Goal: Transaction & Acquisition: Book appointment/travel/reservation

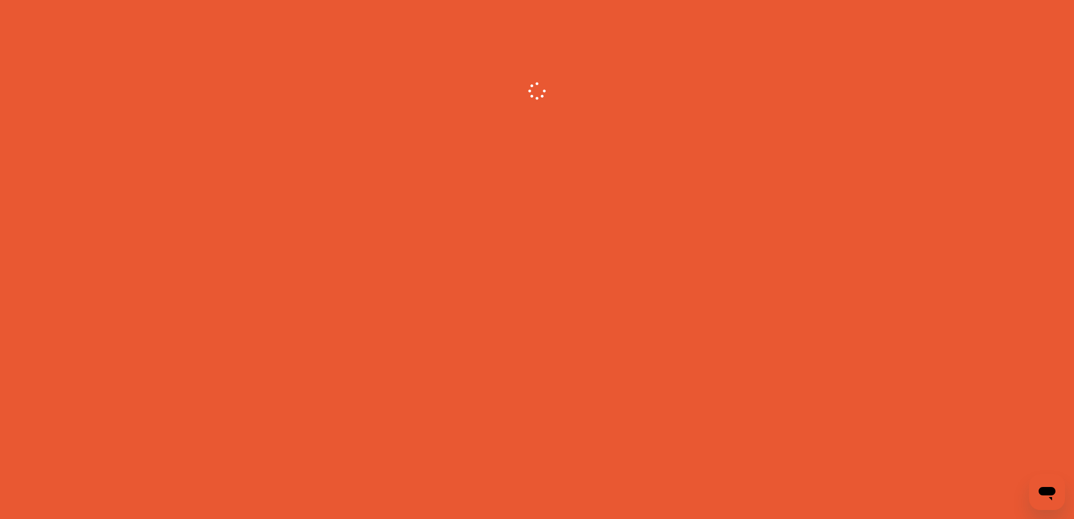
click at [647, 302] on div at bounding box center [537, 259] width 1074 height 519
click at [623, 182] on div at bounding box center [537, 259] width 1074 height 519
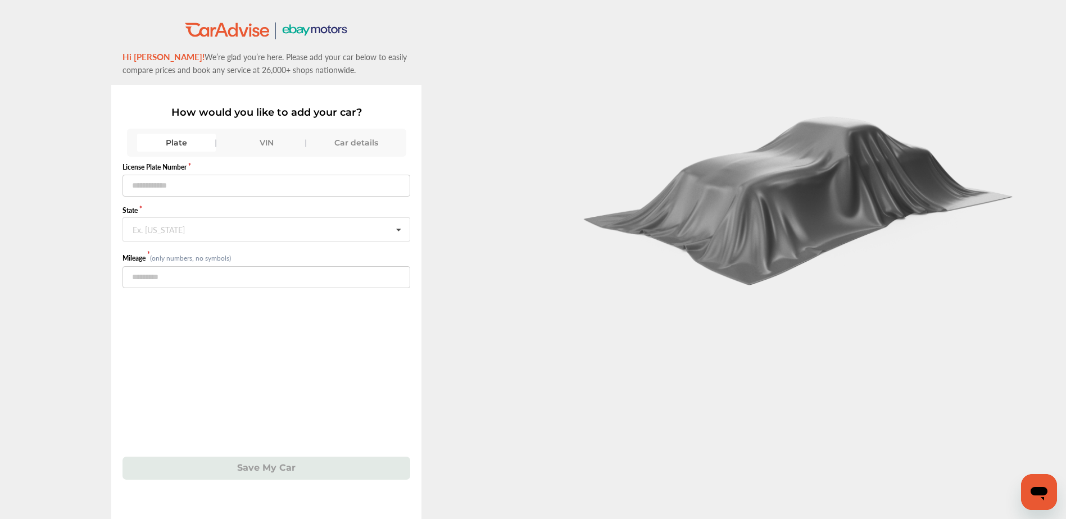
click at [350, 144] on div "Car details" at bounding box center [356, 143] width 79 height 18
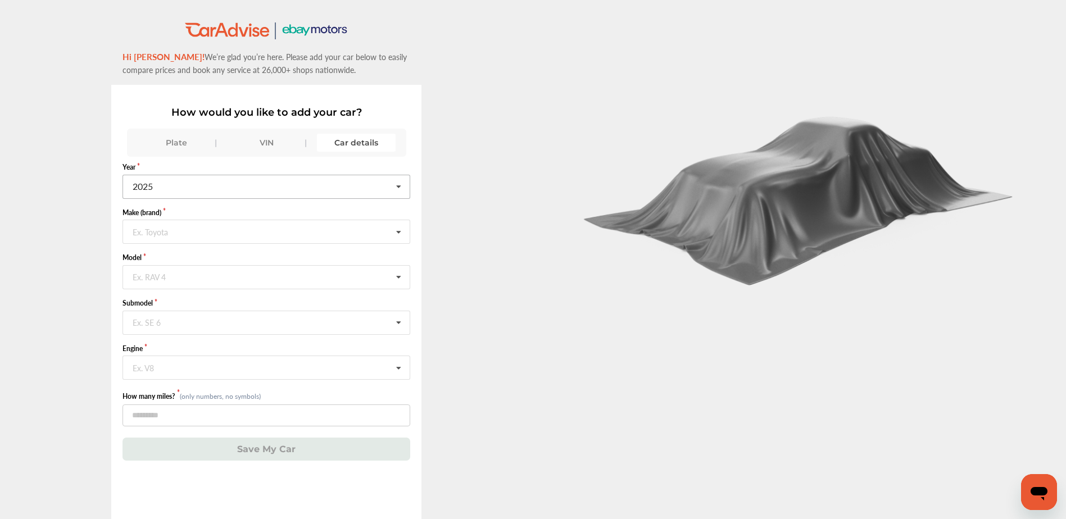
click at [259, 180] on input "text" at bounding box center [267, 186] width 287 height 22
click at [221, 270] on div "2017" at bounding box center [265, 273] width 285 height 24
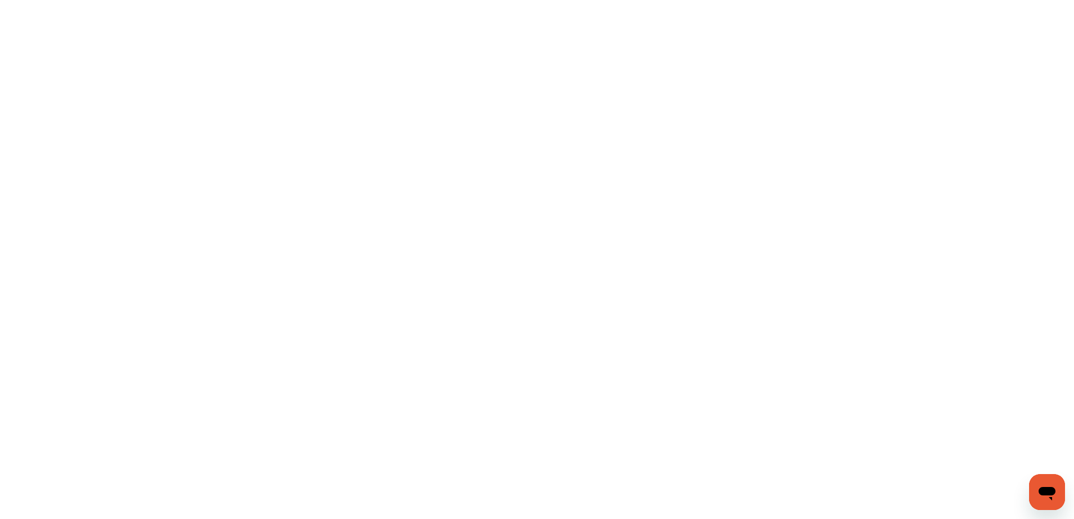
click at [344, 79] on html at bounding box center [537, 259] width 1074 height 519
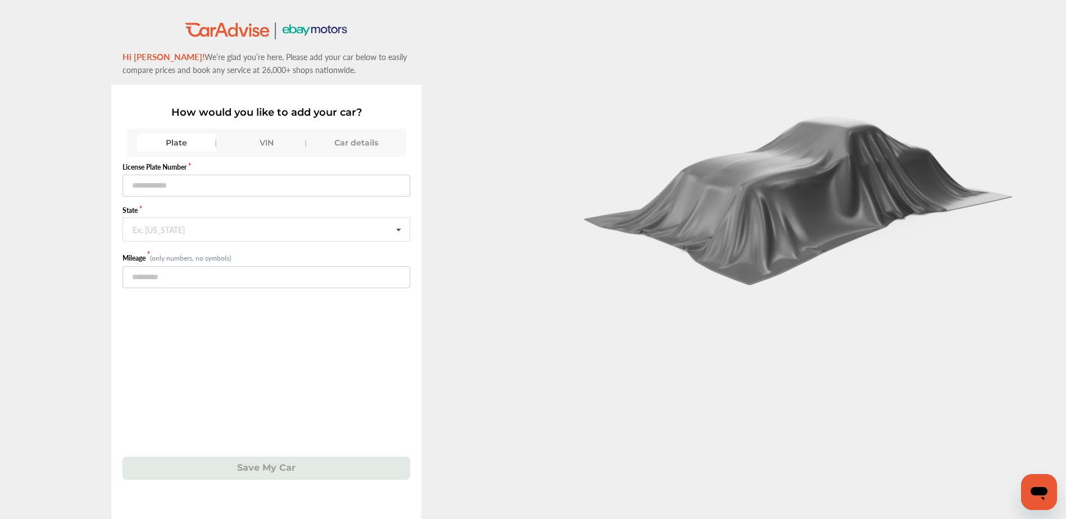
click at [364, 139] on div "Car details" at bounding box center [356, 143] width 79 height 18
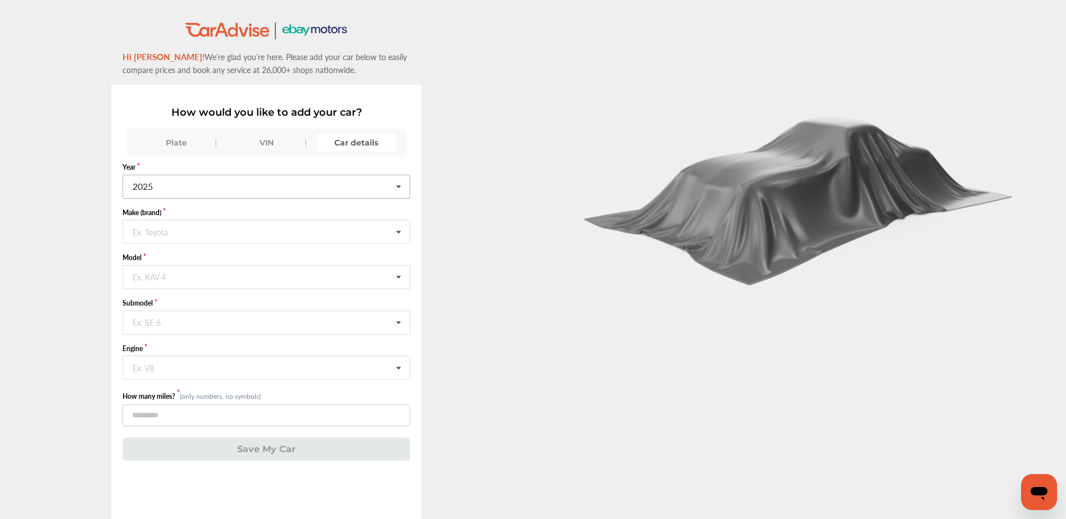
click at [402, 185] on icon at bounding box center [398, 187] width 19 height 24
click at [146, 219] on span "2017" at bounding box center [143, 216] width 20 height 13
click at [278, 233] on input "text" at bounding box center [267, 231] width 287 height 22
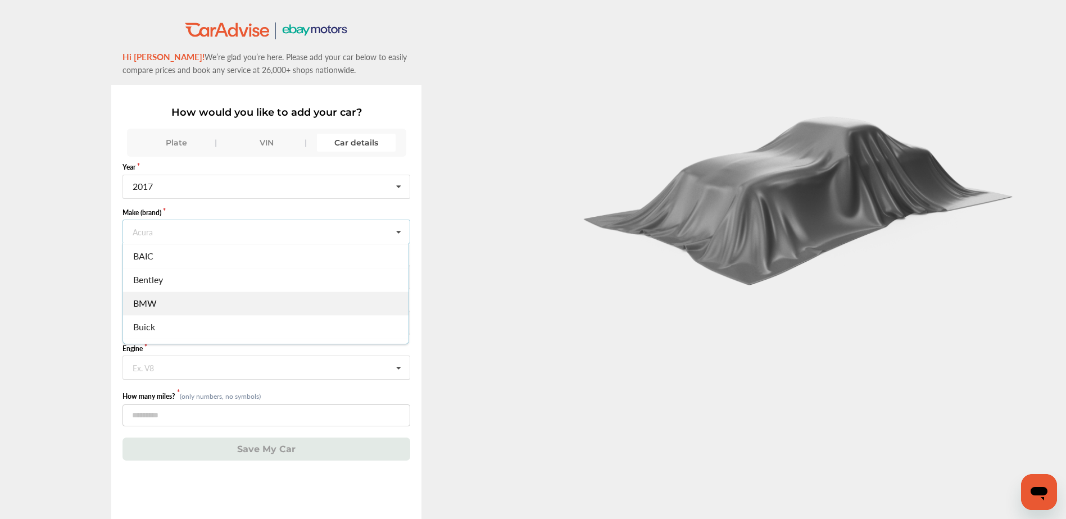
click at [236, 303] on div "BMW" at bounding box center [265, 304] width 285 height 24
click at [240, 283] on input "text" at bounding box center [267, 277] width 287 height 22
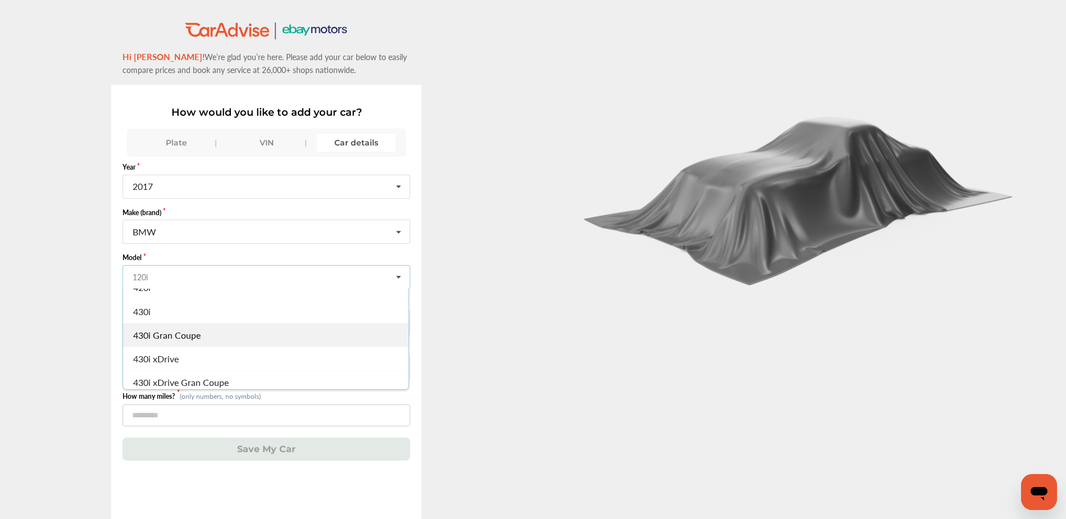
scroll to position [393, 0]
click at [174, 334] on span "430i xDrive" at bounding box center [156, 333] width 46 height 13
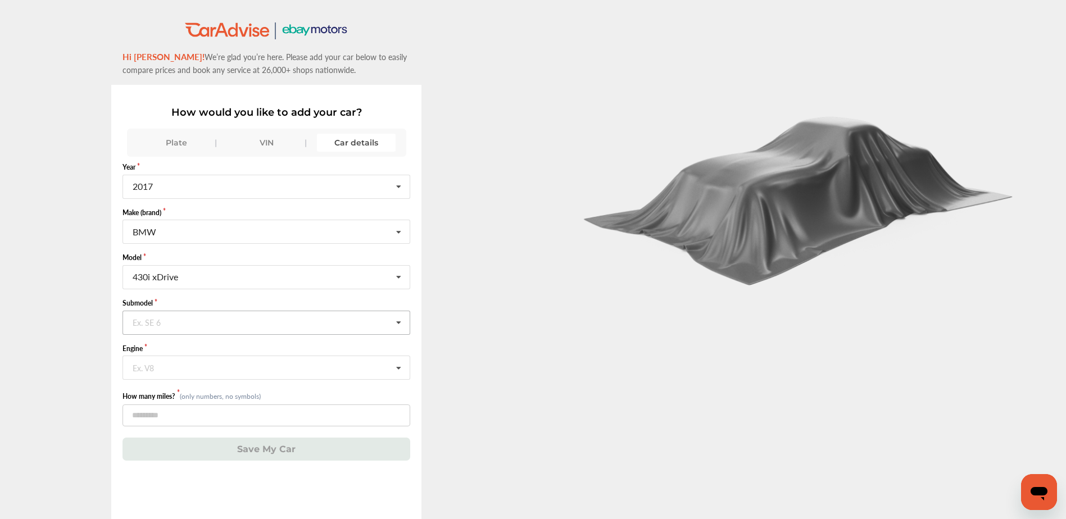
click at [258, 329] on input "text" at bounding box center [267, 322] width 287 height 22
click at [206, 280] on input "text" at bounding box center [267, 277] width 287 height 22
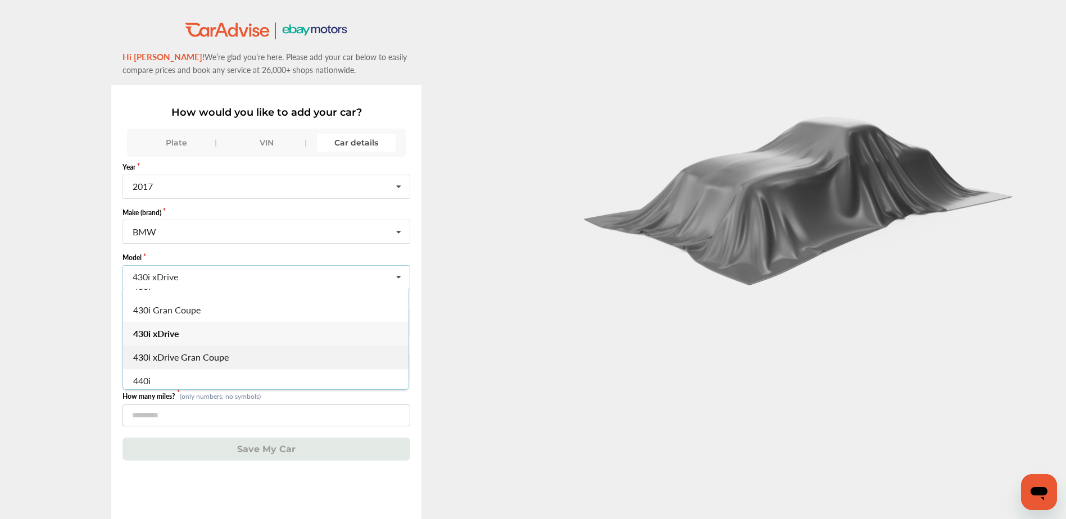
click at [209, 357] on span "430i xDrive Gran Coupe" at bounding box center [181, 357] width 96 height 13
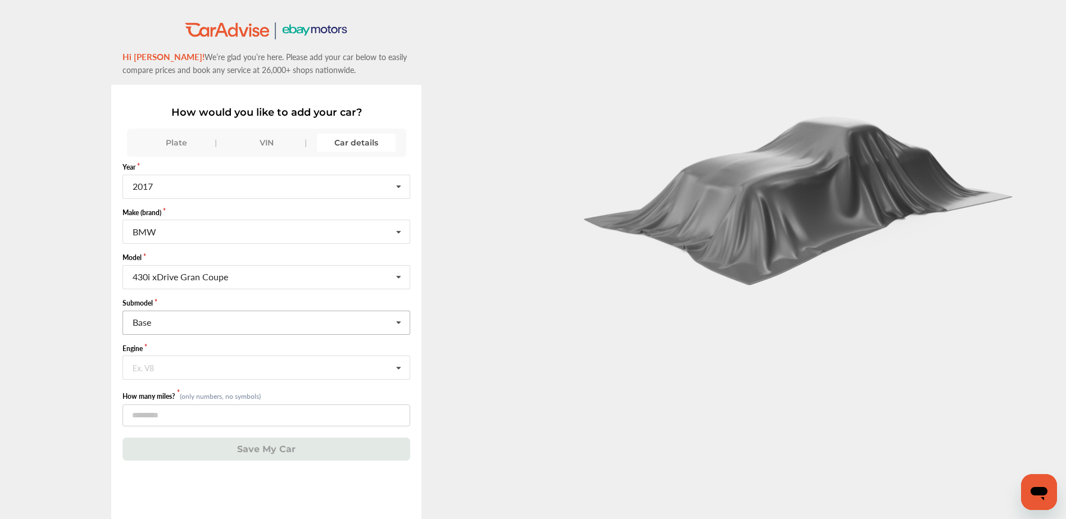
click at [208, 321] on input "text" at bounding box center [267, 322] width 287 height 22
click at [248, 274] on input "text" at bounding box center [267, 277] width 287 height 22
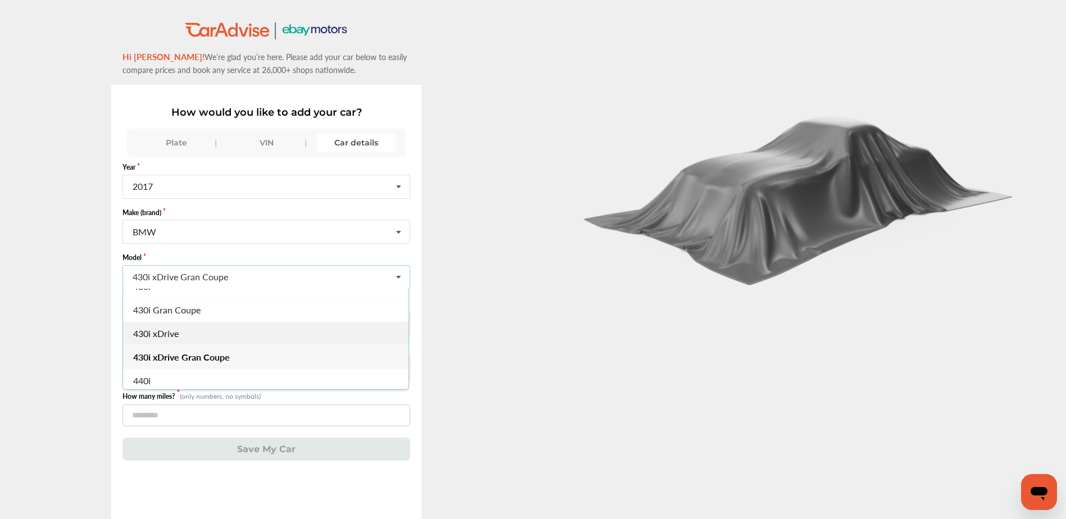
click at [242, 329] on div "430i xDrive" at bounding box center [265, 333] width 285 height 24
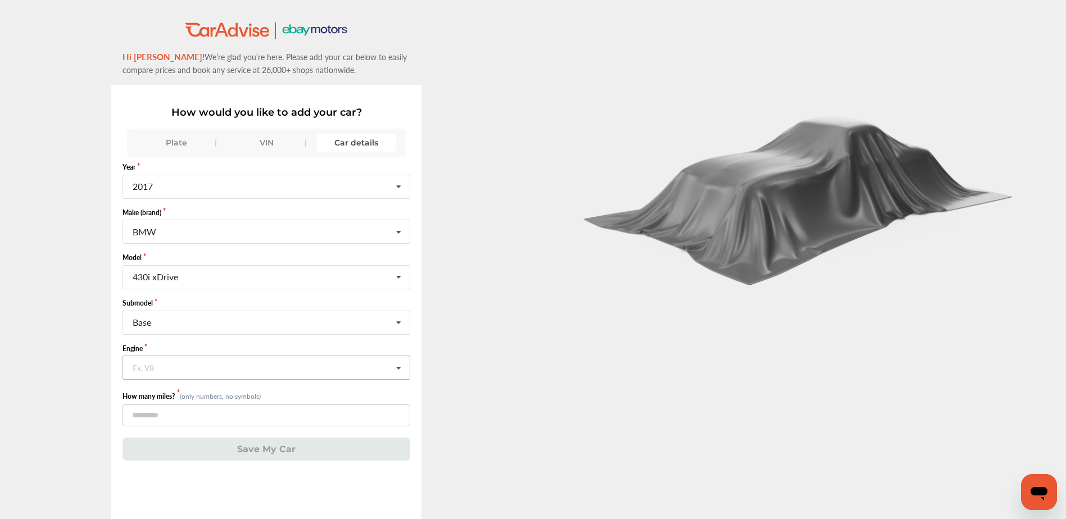
click at [219, 364] on input "text" at bounding box center [267, 367] width 287 height 22
click at [231, 317] on input "text" at bounding box center [267, 322] width 287 height 22
click at [228, 353] on div "Base" at bounding box center [265, 346] width 285 height 24
click at [256, 419] on input "number" at bounding box center [266, 416] width 288 height 22
type input "******"
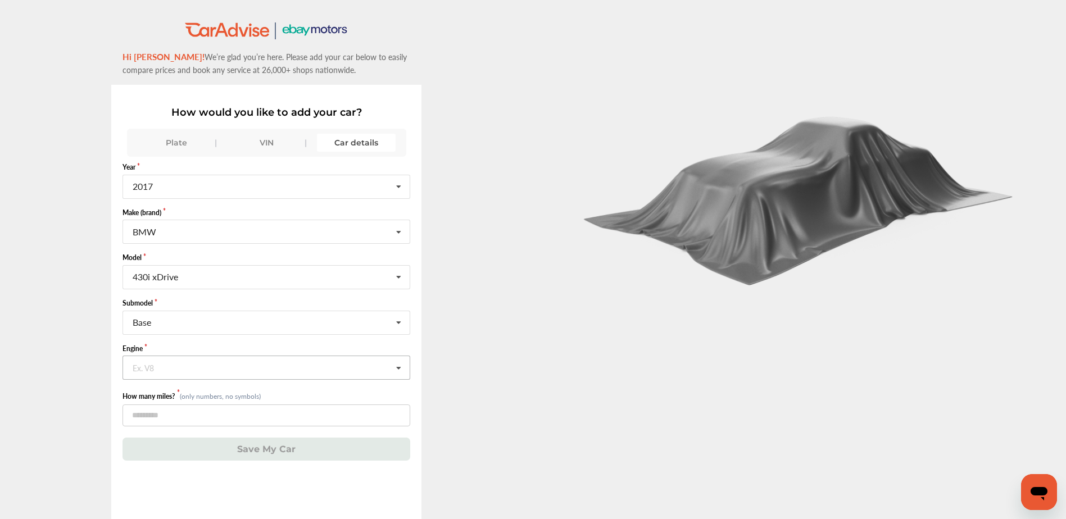
click at [233, 375] on input "text" at bounding box center [267, 367] width 287 height 22
type input "****"
click at [256, 478] on div "How would you like to add your car? Plate VIN Car details Year [DATE] 2026 2025…" at bounding box center [266, 330] width 310 height 490
click at [180, 367] on input "text" at bounding box center [267, 367] width 287 height 22
click at [406, 323] on icon at bounding box center [398, 323] width 19 height 24
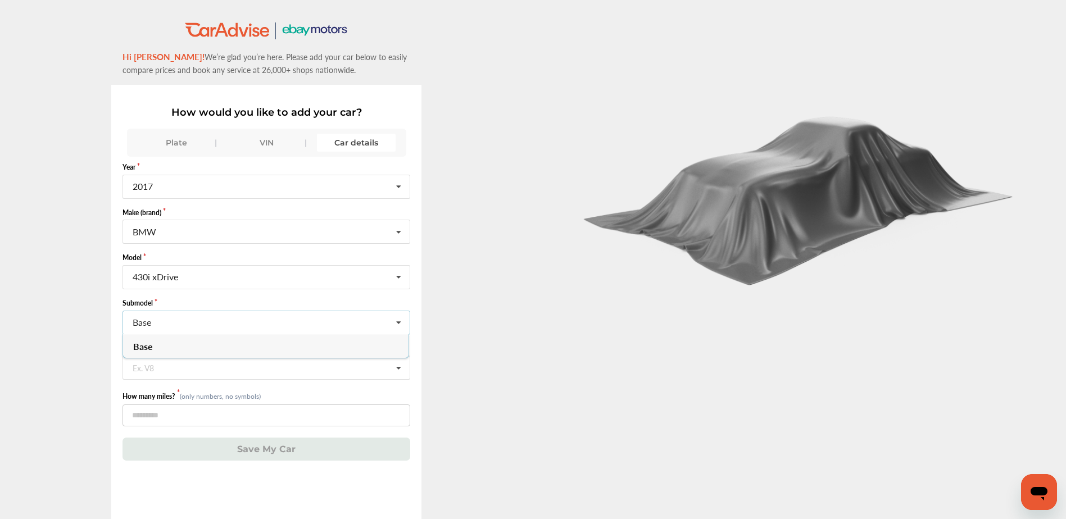
click at [380, 346] on div "Base" at bounding box center [265, 346] width 285 height 24
click at [314, 370] on input "text" at bounding box center [267, 367] width 287 height 22
click at [223, 394] on span "Please select a sub model first" at bounding box center [193, 391] width 121 height 13
click at [217, 276] on input "text" at bounding box center [267, 277] width 287 height 22
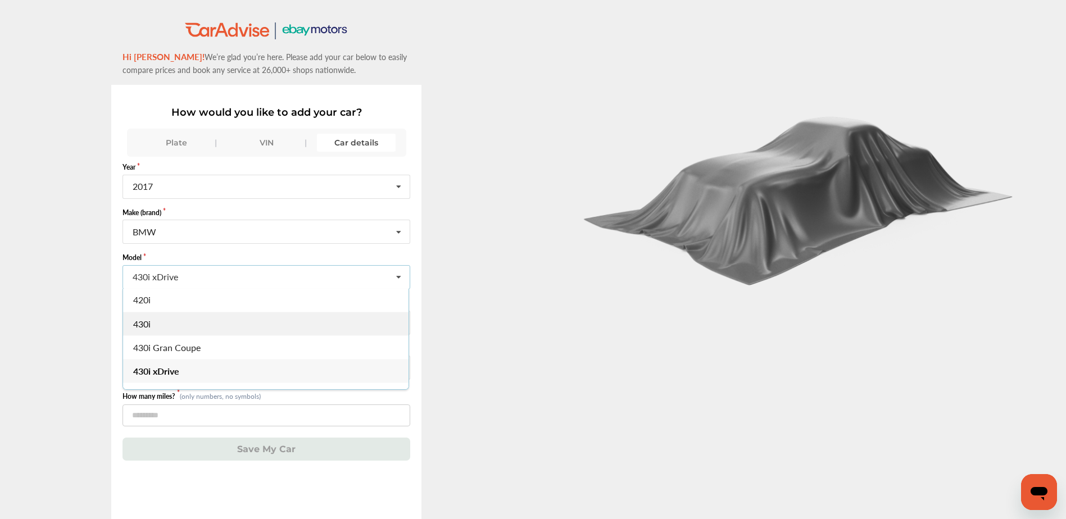
click at [194, 317] on div "430i" at bounding box center [265, 324] width 285 height 24
click at [194, 319] on input "text" at bounding box center [267, 322] width 287 height 22
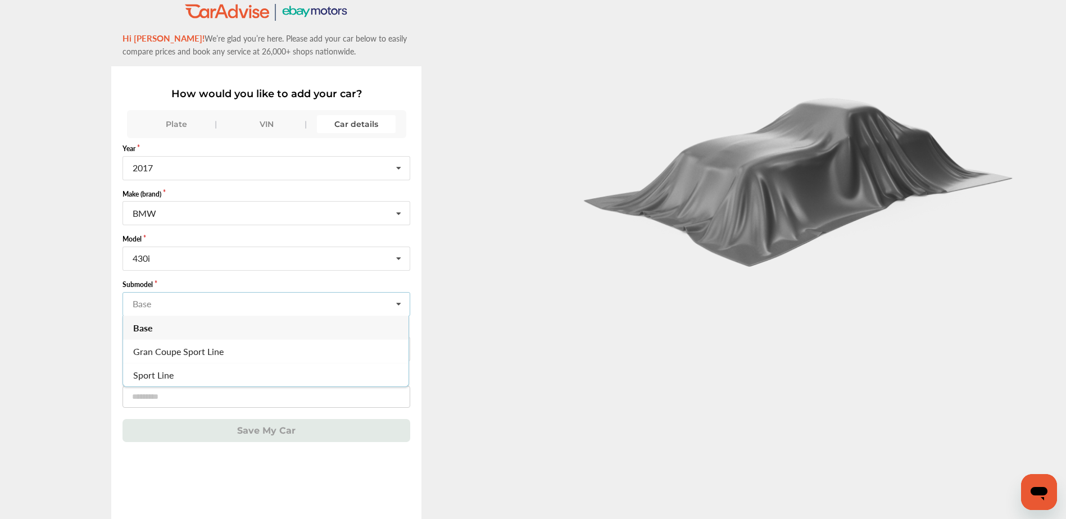
scroll to position [18, 0]
click at [203, 353] on span "Gran Coupe Sport Line" at bounding box center [178, 351] width 90 height 13
click at [203, 353] on input "text" at bounding box center [267, 349] width 287 height 22
click at [197, 375] on div "N/A" at bounding box center [265, 373] width 285 height 24
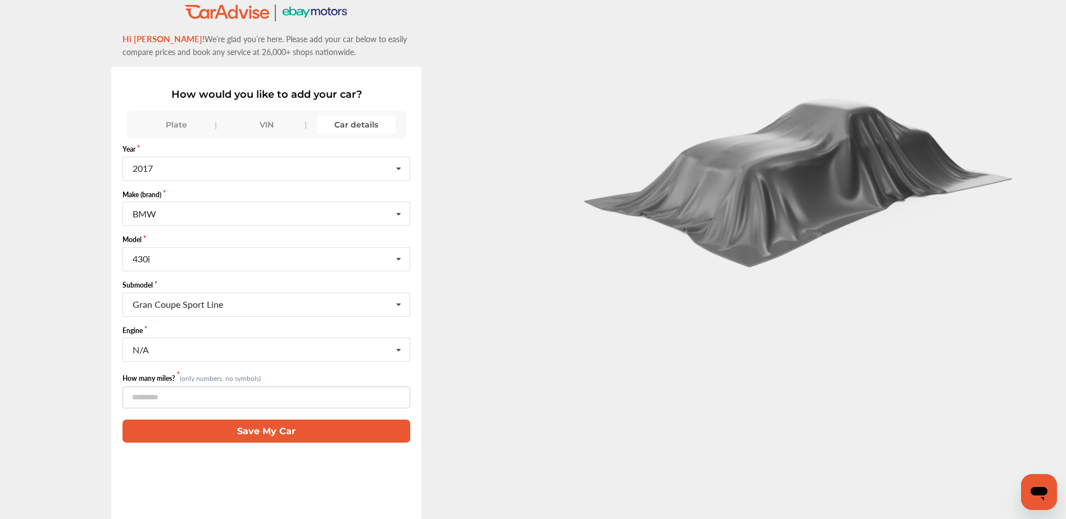
click at [269, 429] on button "Save My Car" at bounding box center [266, 431] width 288 height 23
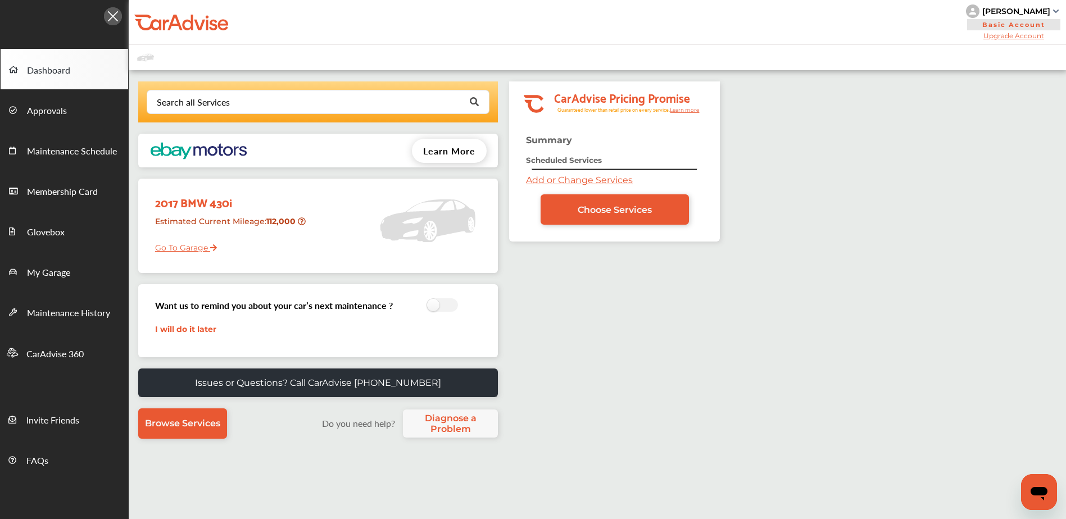
click at [280, 155] on div "Learn More" at bounding box center [373, 151] width 250 height 34
click at [453, 149] on span "Learn More" at bounding box center [449, 150] width 52 height 13
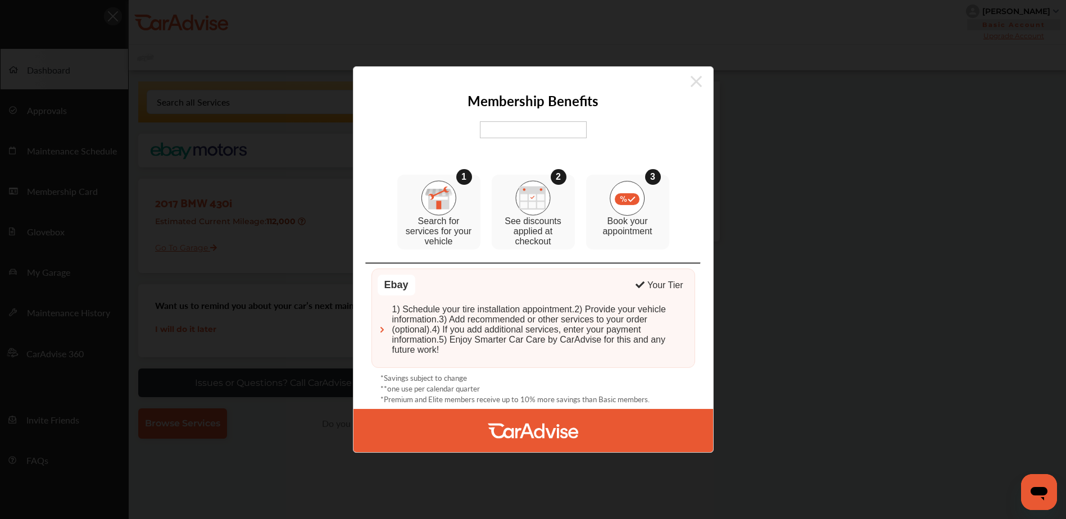
click at [692, 85] on icon at bounding box center [696, 81] width 11 height 11
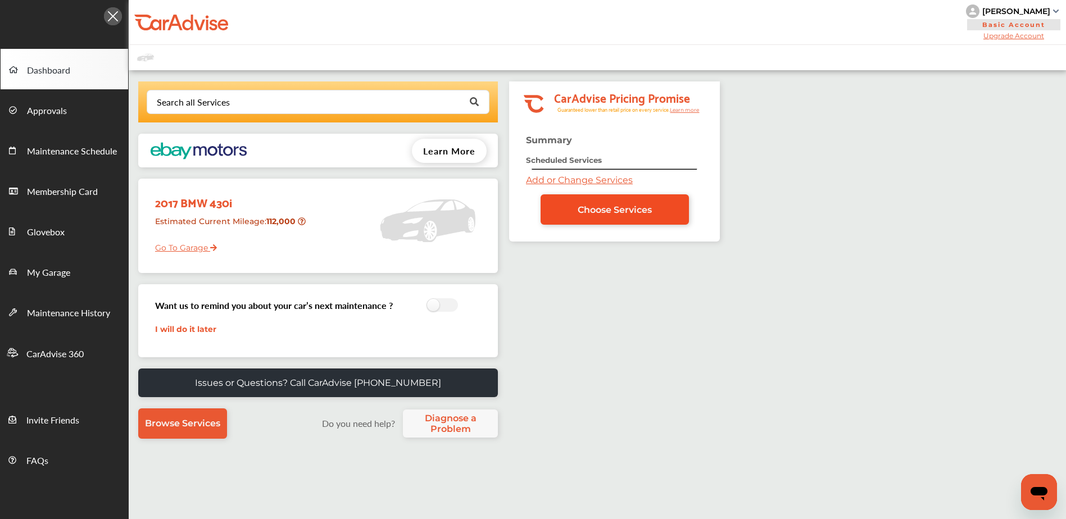
click at [614, 205] on span "Choose Services" at bounding box center [615, 210] width 74 height 11
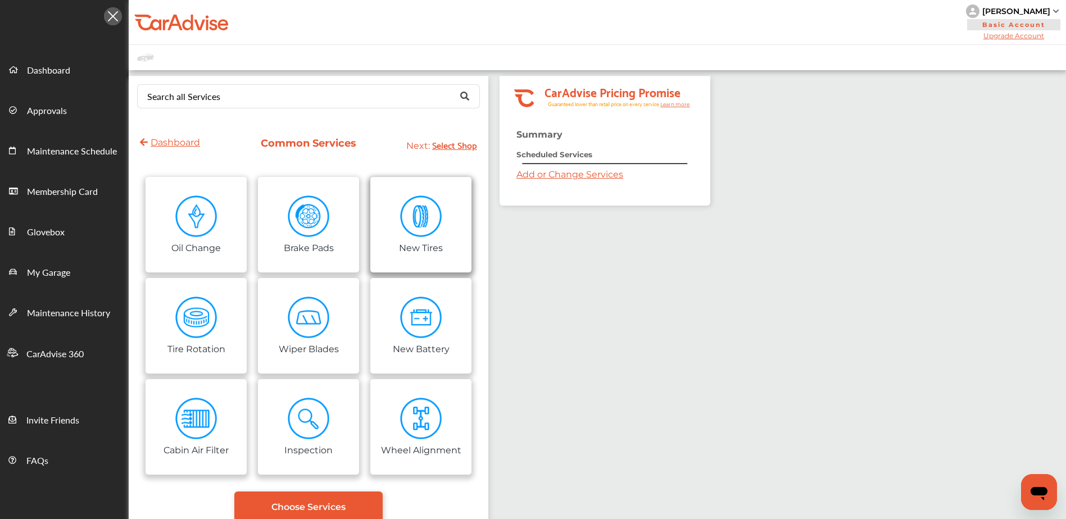
click at [416, 211] on img at bounding box center [421, 217] width 42 height 42
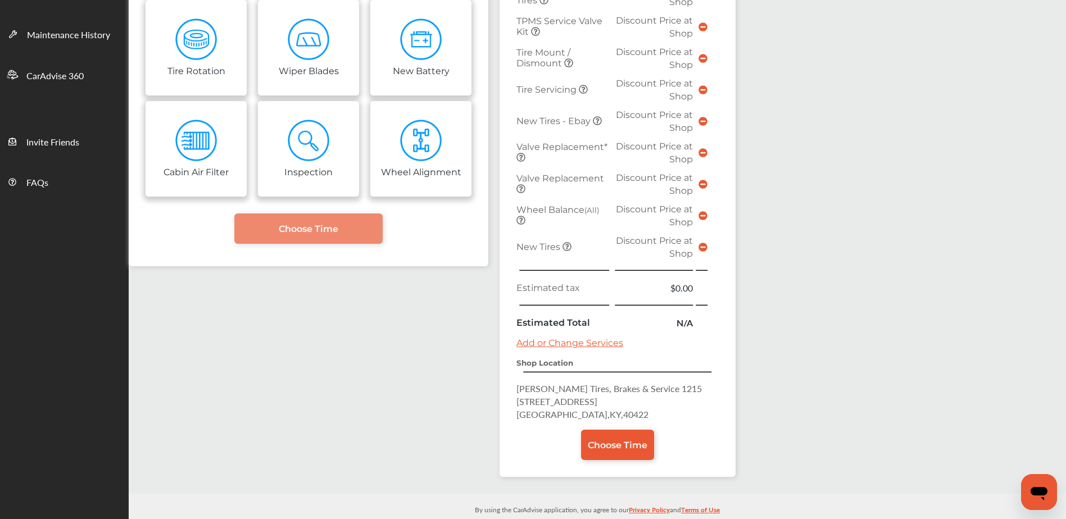
scroll to position [293, 0]
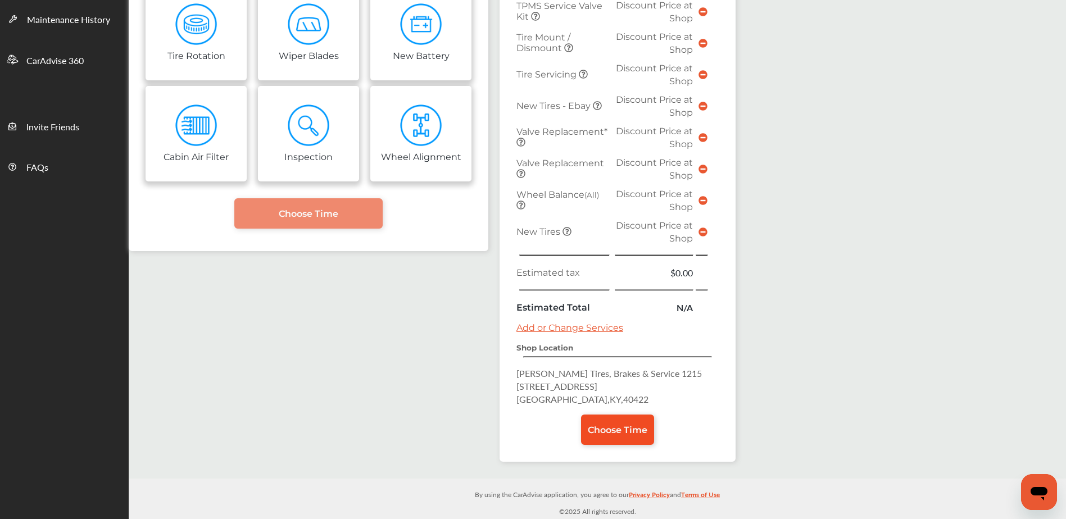
click at [614, 429] on span "Choose Time" at bounding box center [618, 430] width 60 height 11
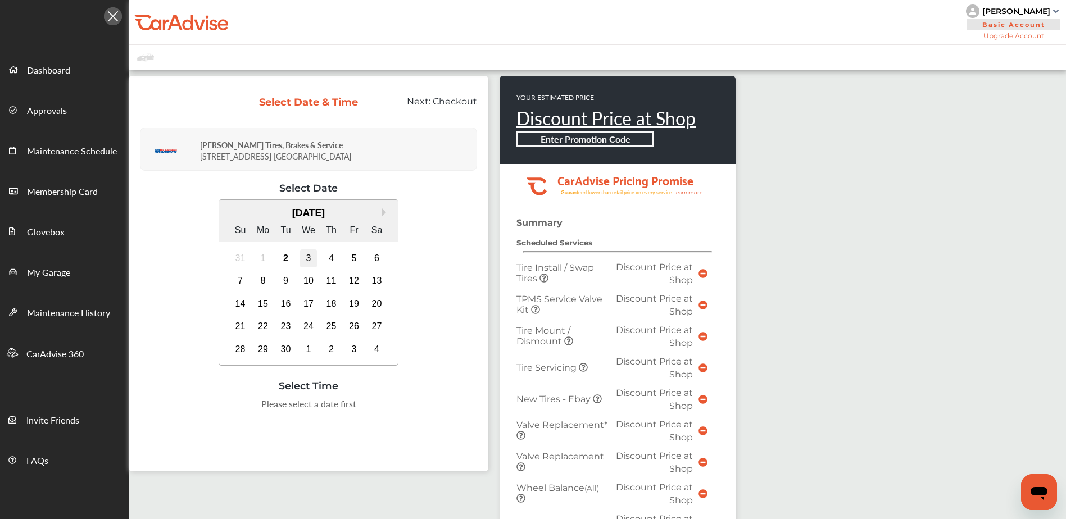
click at [308, 255] on div "3" at bounding box center [309, 258] width 18 height 18
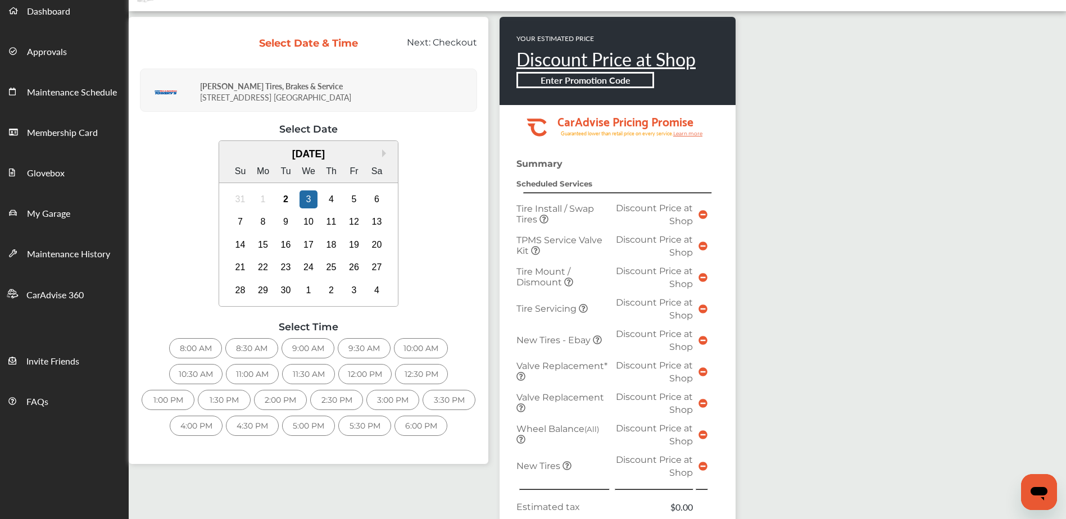
scroll to position [75, 0]
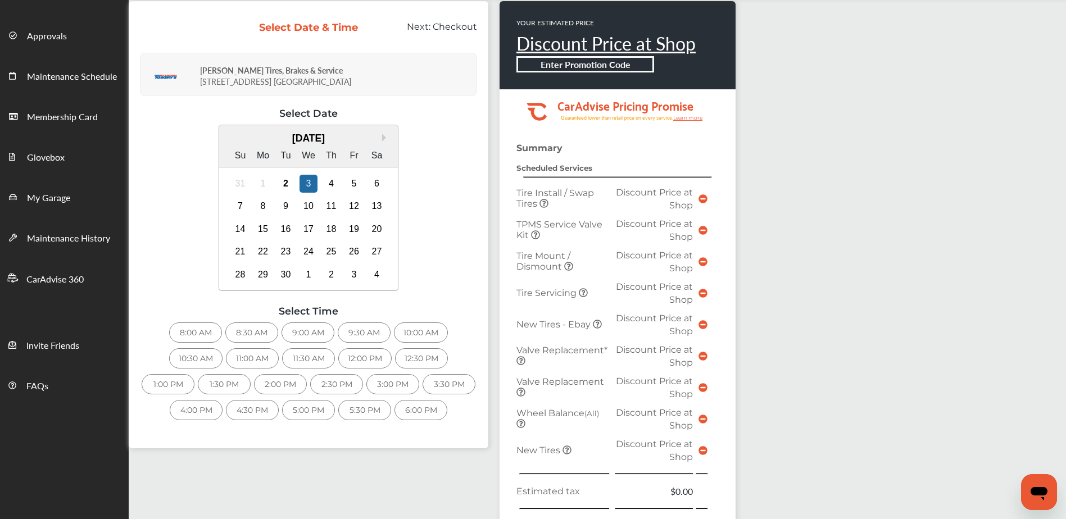
click at [303, 332] on div "9:00 AM" at bounding box center [308, 333] width 53 height 20
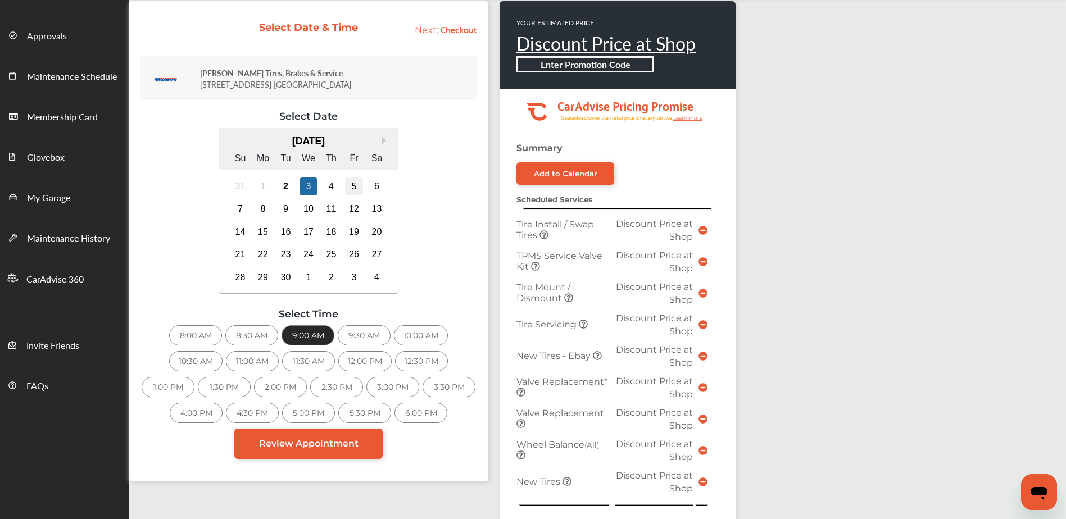
click at [357, 184] on div "5" at bounding box center [354, 187] width 18 height 18
click at [329, 186] on div "4" at bounding box center [332, 187] width 18 height 18
click at [396, 389] on div "3:00 PM" at bounding box center [392, 387] width 53 height 20
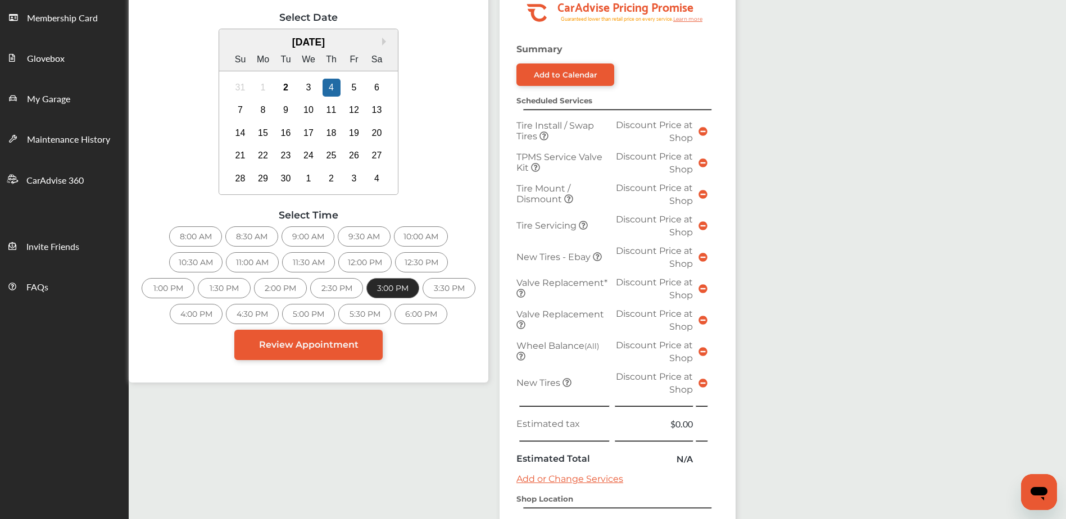
scroll to position [161, 0]
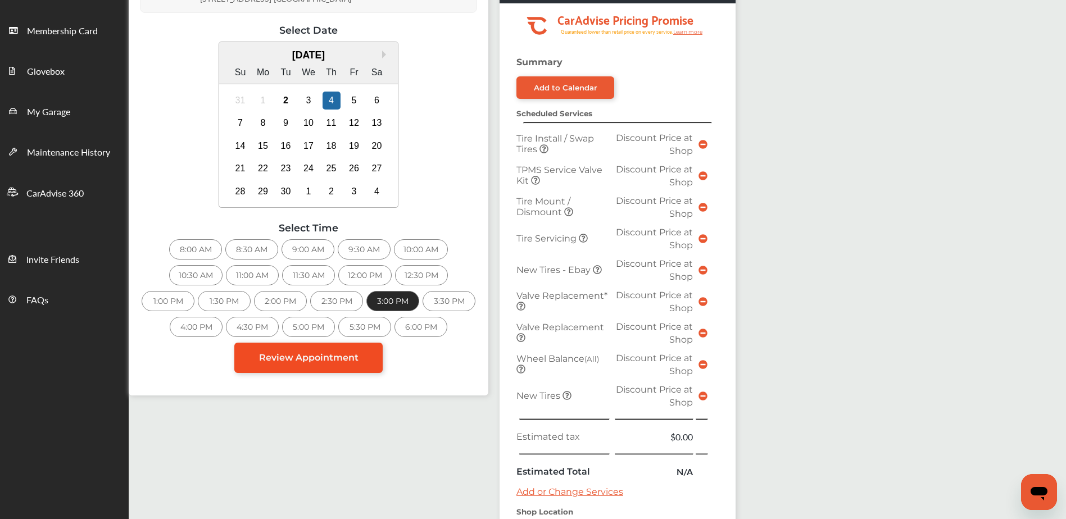
click at [322, 362] on span "Review Appointment" at bounding box center [308, 357] width 99 height 11
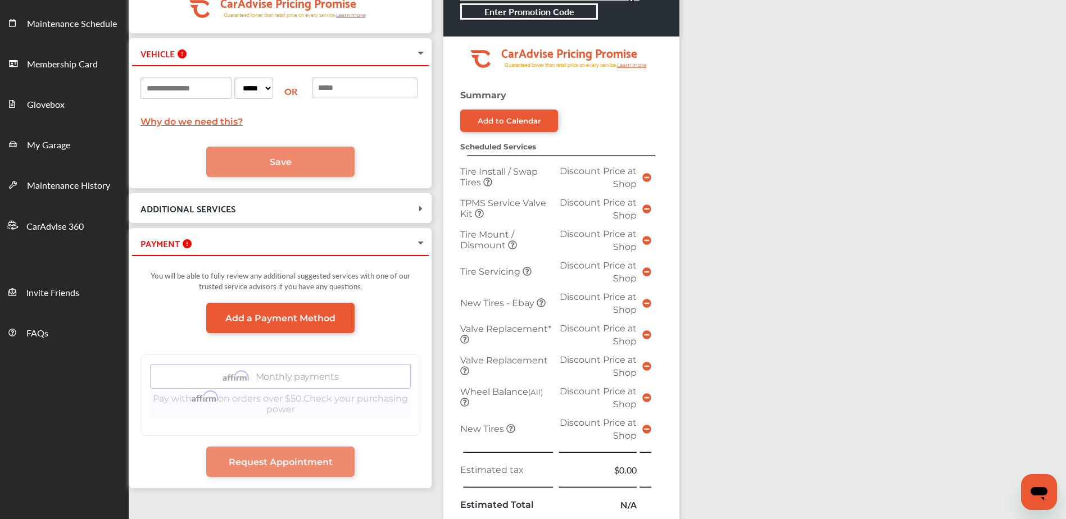
scroll to position [150, 0]
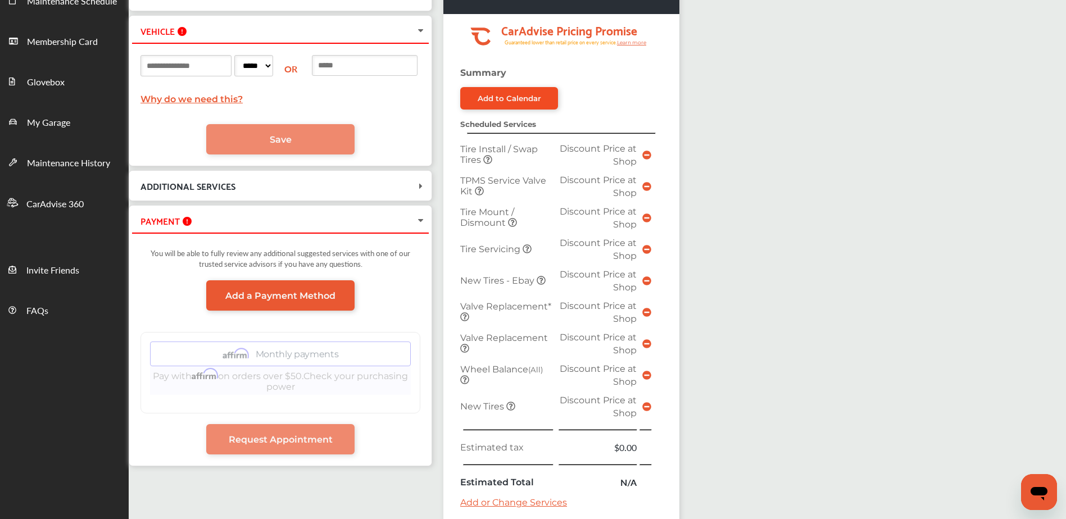
click at [526, 96] on div "Add to Calendar" at bounding box center [509, 98] width 63 height 9
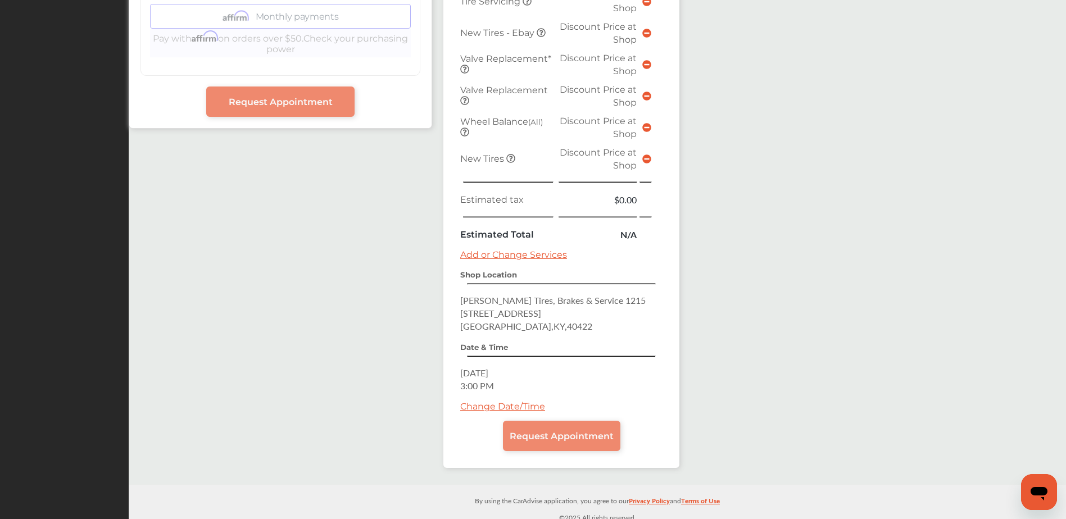
scroll to position [494, 0]
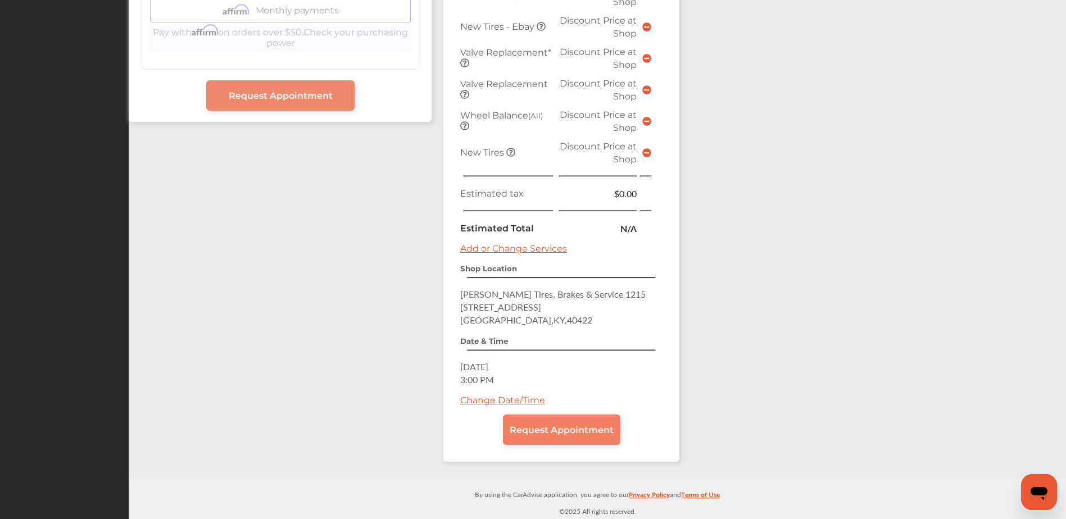
drag, startPoint x: 569, startPoint y: 440, endPoint x: 579, endPoint y: 440, distance: 9.6
click at [569, 440] on link "Request Appointment" at bounding box center [561, 430] width 117 height 30
click at [583, 426] on span "Request Appointment" at bounding box center [562, 430] width 104 height 11
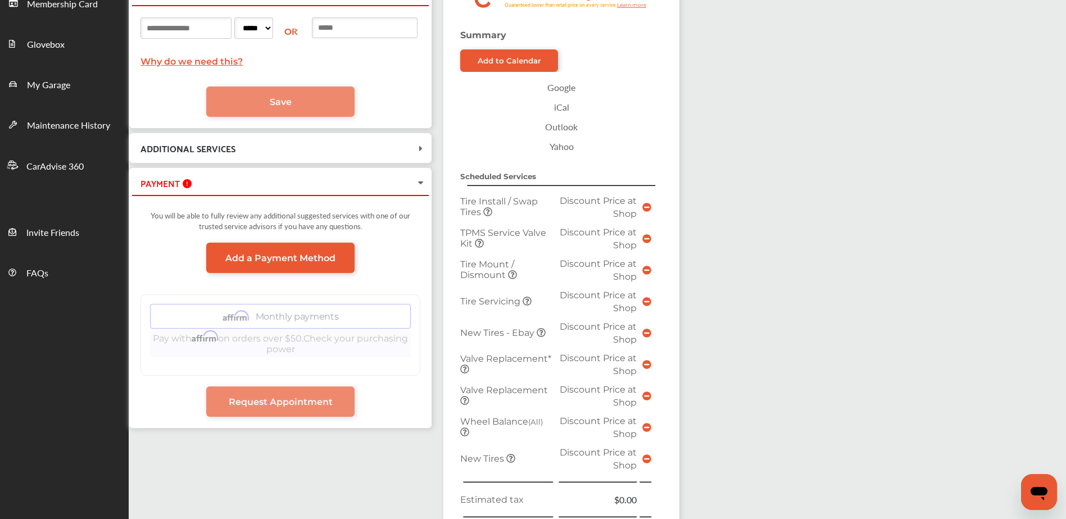
scroll to position [157, 0]
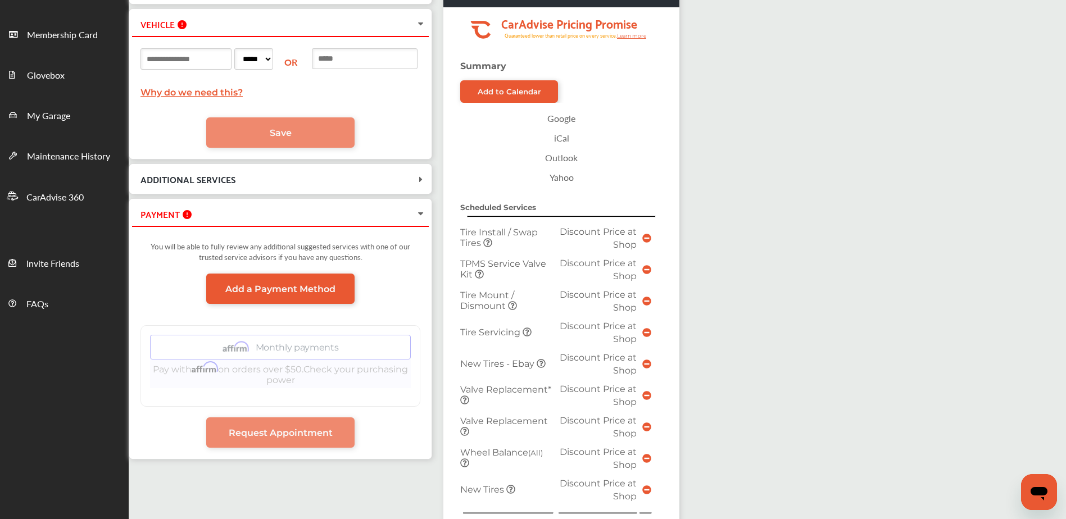
click at [185, 58] on input at bounding box center [185, 58] width 91 height 21
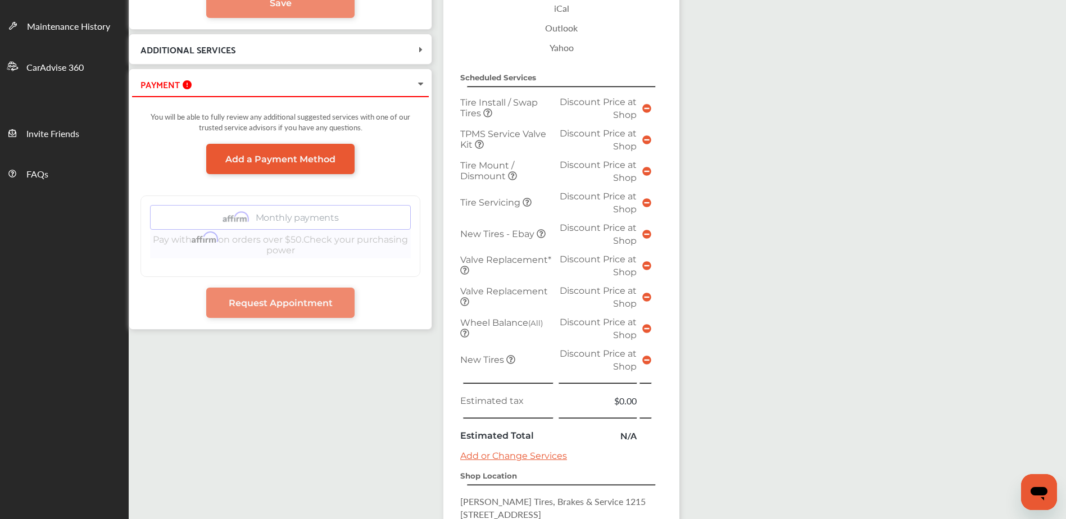
scroll to position [307, 0]
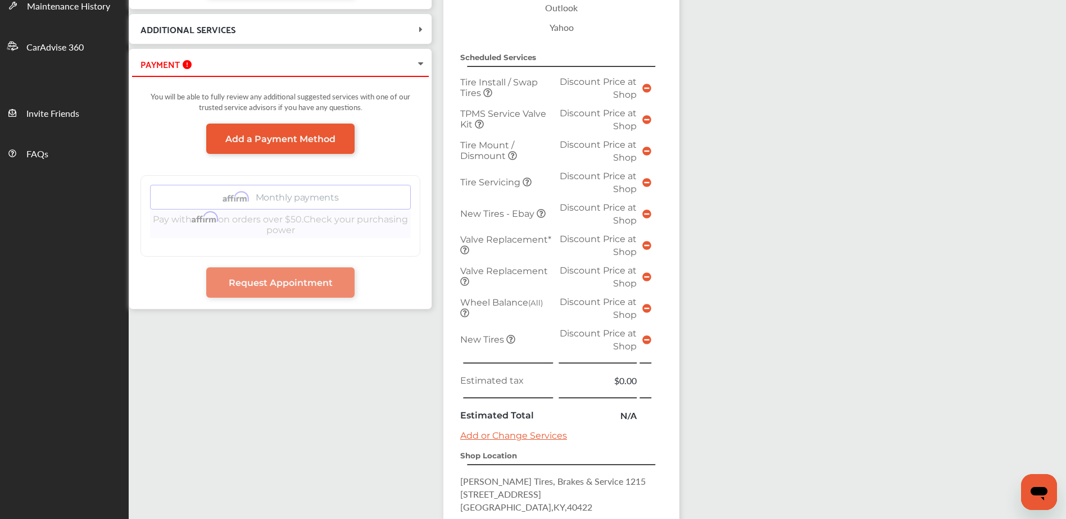
click at [523, 215] on span "New Tires - Ebay" at bounding box center [498, 213] width 76 height 11
click at [651, 214] on icon at bounding box center [646, 214] width 9 height 9
click at [654, 212] on td at bounding box center [646, 213] width 15 height 31
click at [660, 215] on tr "New Tires - Ebay Discount Price at Shop" at bounding box center [558, 213] width 202 height 31
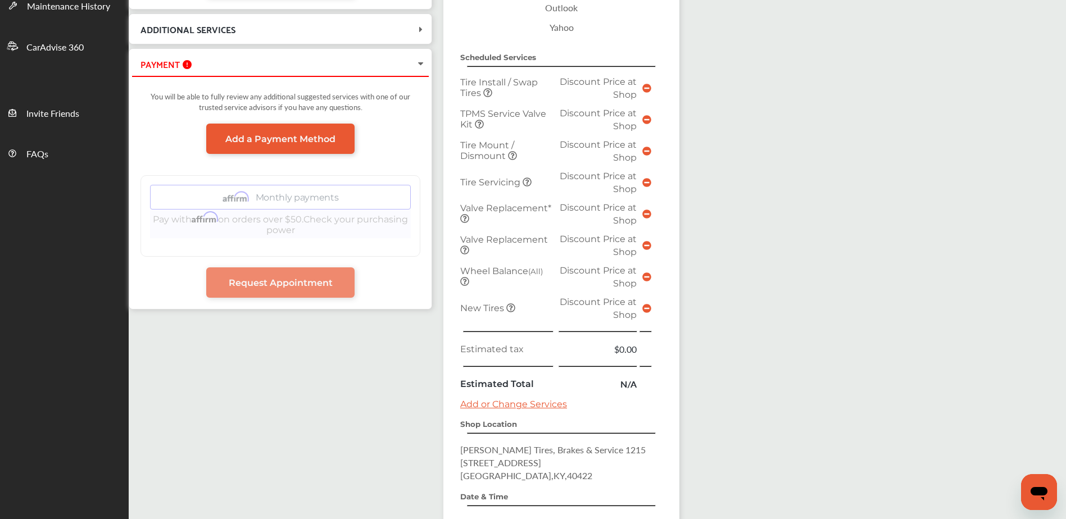
click at [609, 211] on span "Discount Price at Shop" at bounding box center [598, 214] width 77 height 24
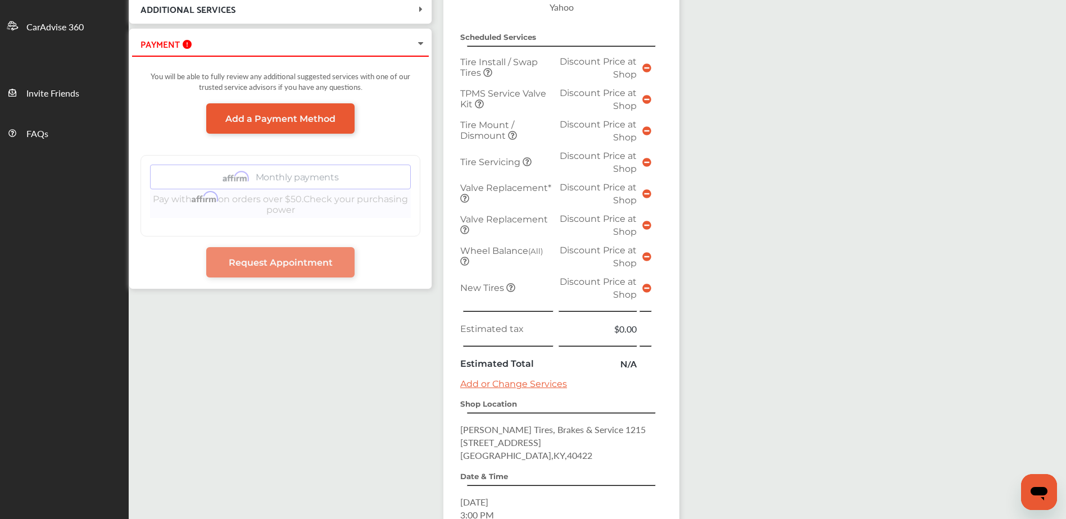
scroll to position [325, 0]
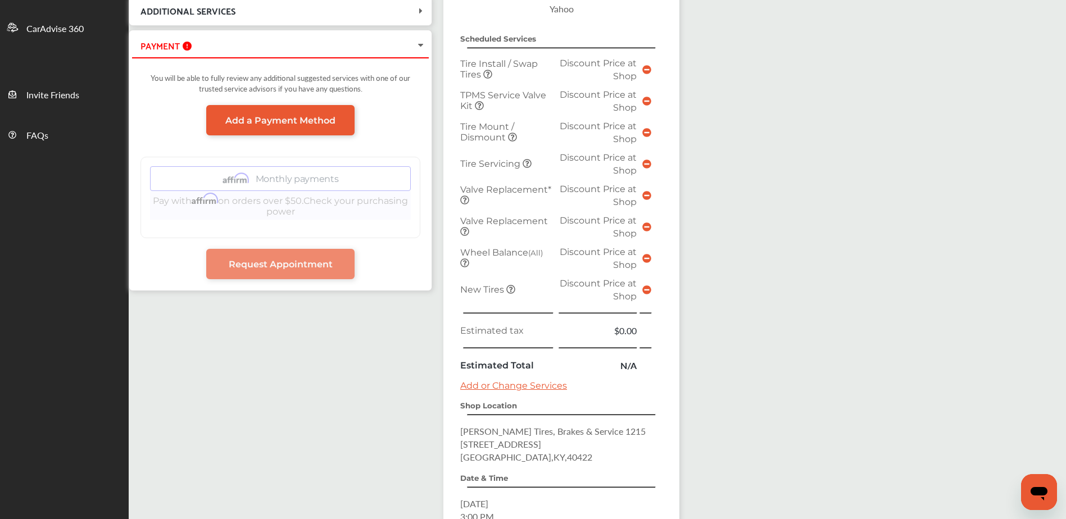
click at [651, 161] on icon at bounding box center [646, 164] width 9 height 9
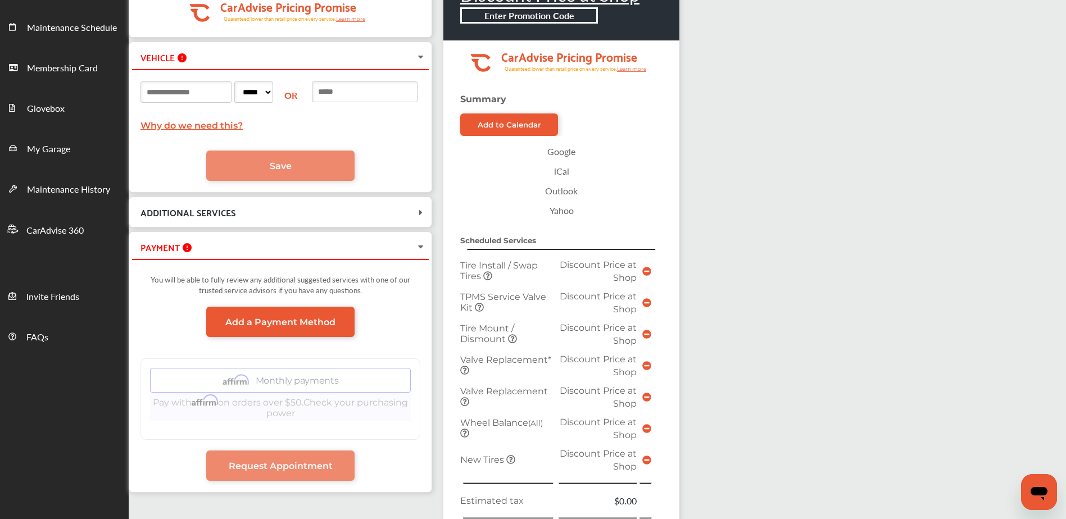
scroll to position [157, 0]
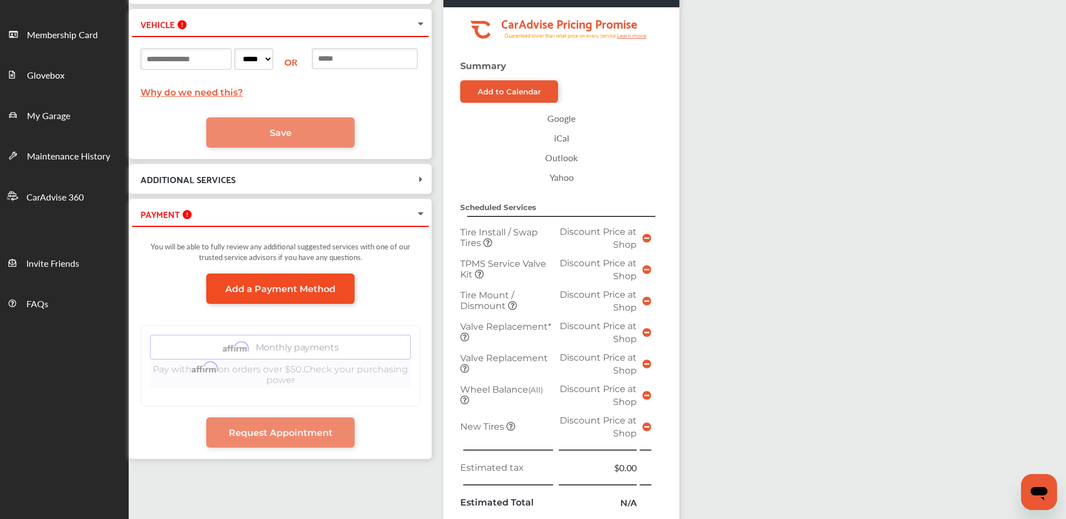
click at [330, 294] on span "Add a Payment Method" at bounding box center [280, 289] width 110 height 11
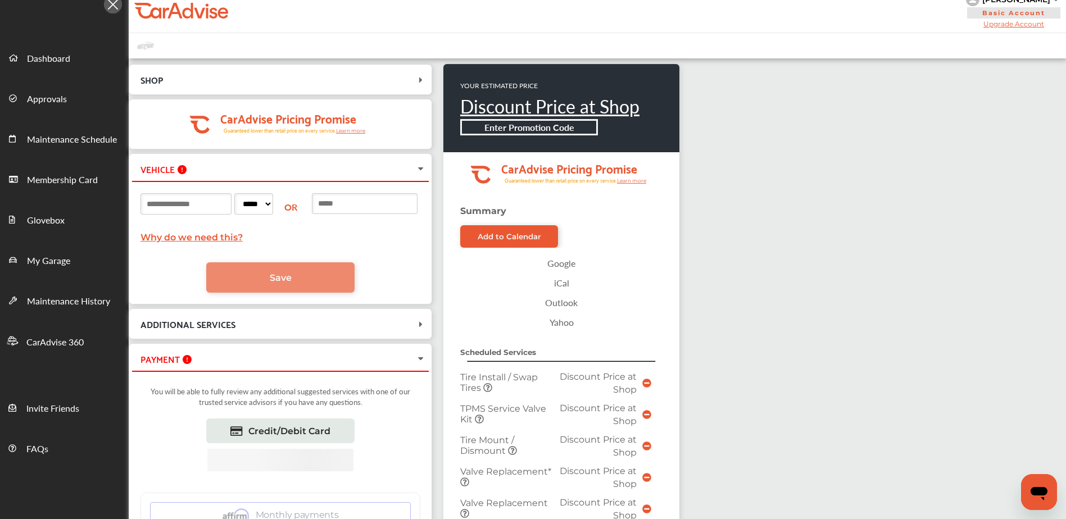
scroll to position [0, 0]
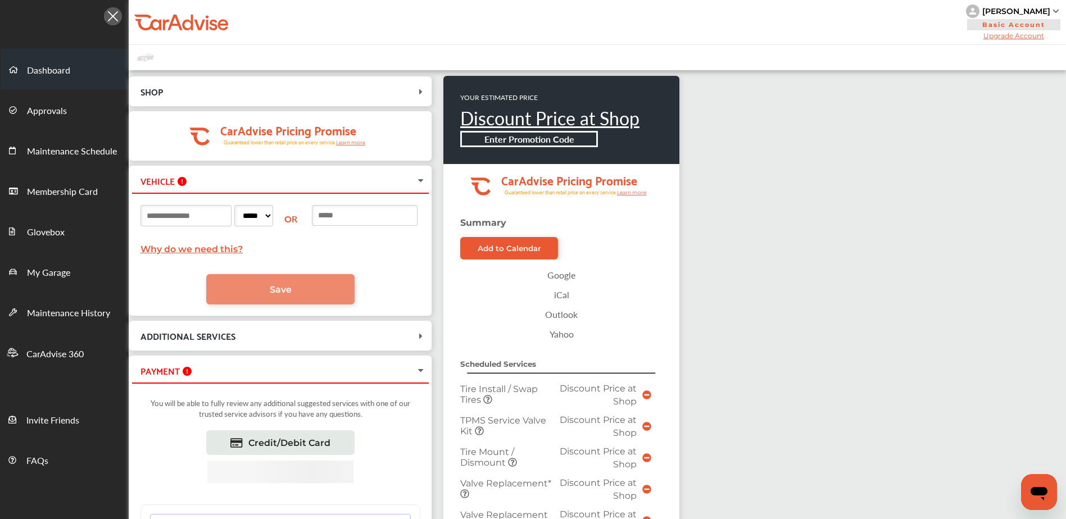
click at [49, 65] on span "Dashboard" at bounding box center [48, 70] width 43 height 15
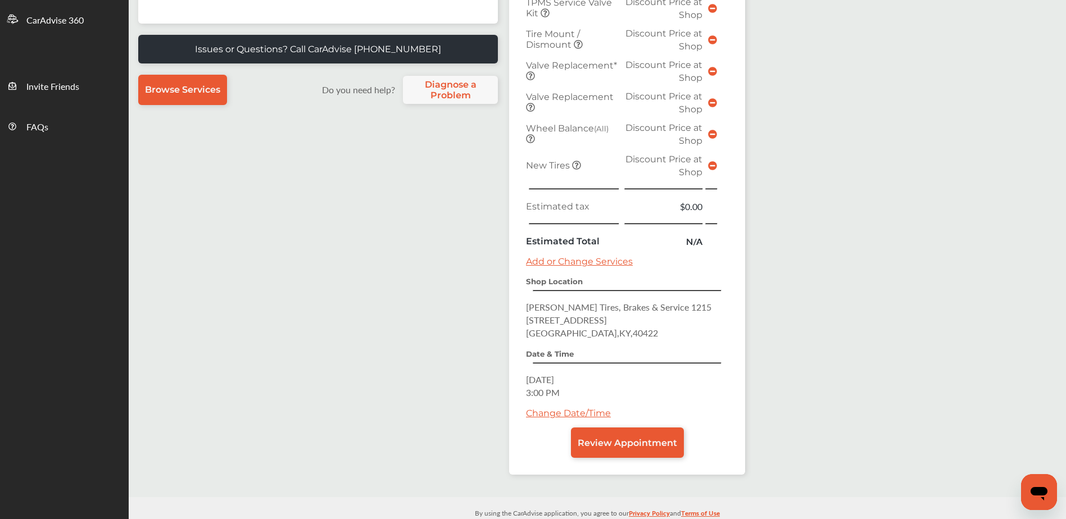
scroll to position [315, 0]
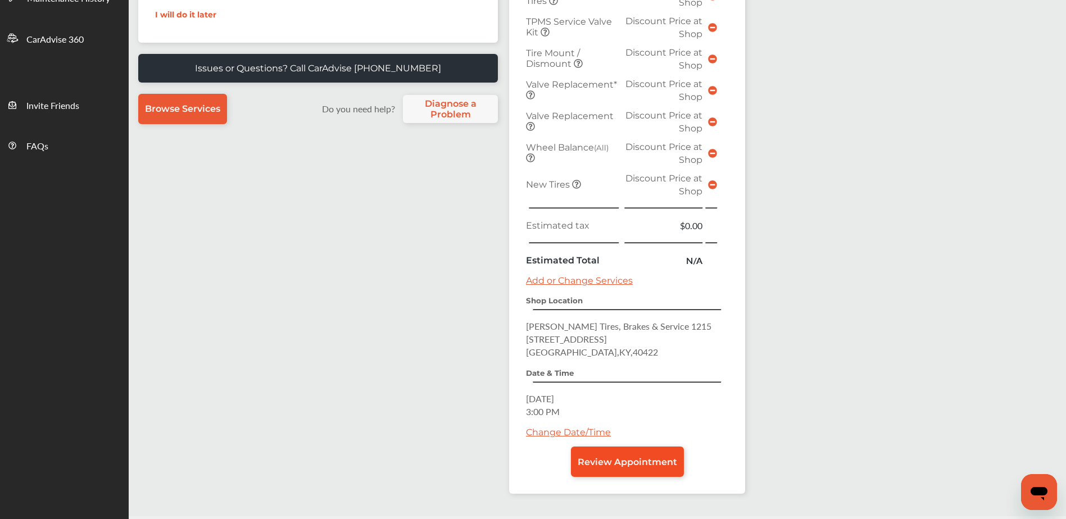
click at [630, 466] on span "Review Appointment" at bounding box center [627, 462] width 99 height 11
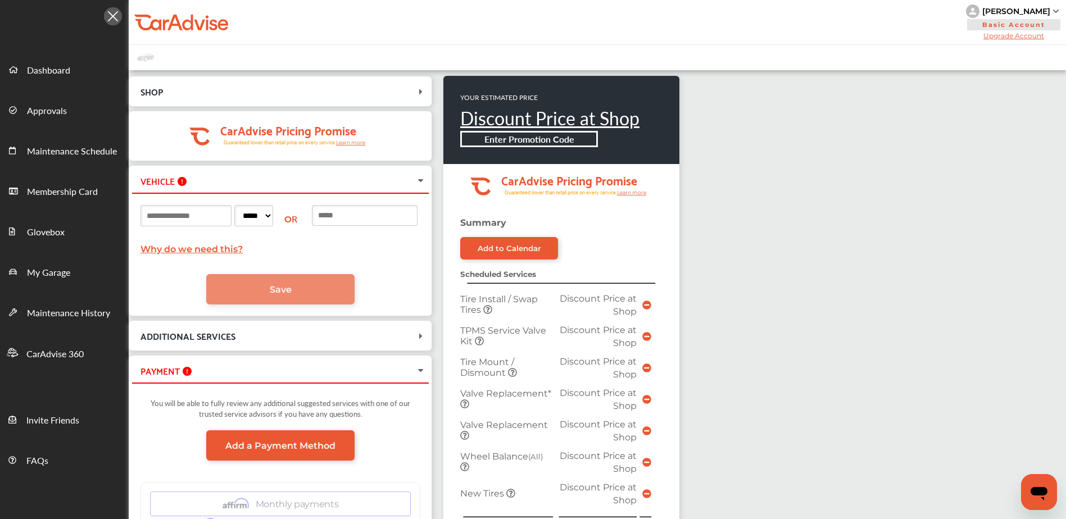
click at [651, 429] on icon at bounding box center [646, 430] width 9 height 9
click at [651, 397] on icon at bounding box center [646, 399] width 9 height 9
click at [651, 335] on icon at bounding box center [646, 336] width 9 height 9
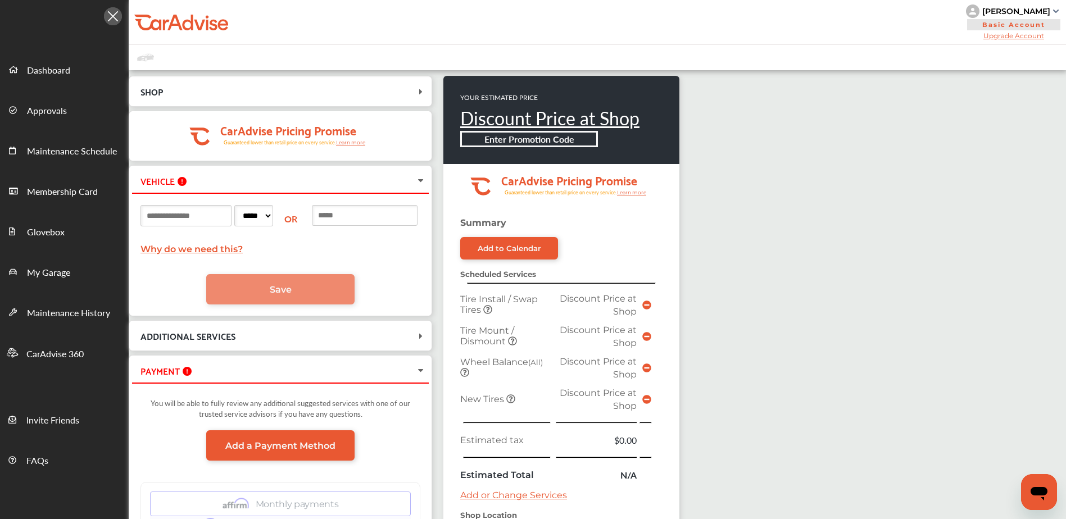
click at [651, 305] on icon at bounding box center [646, 305] width 9 height 9
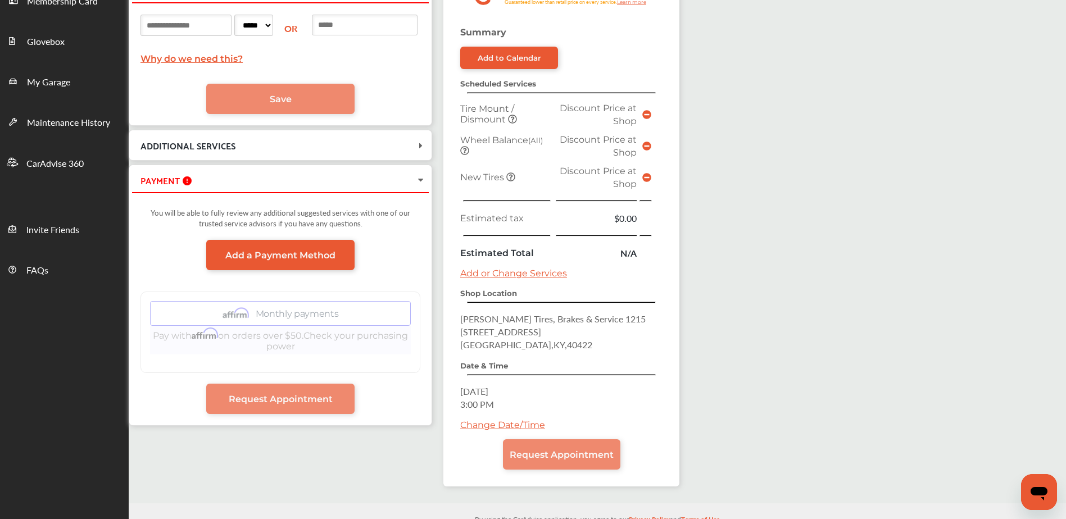
scroll to position [215, 0]
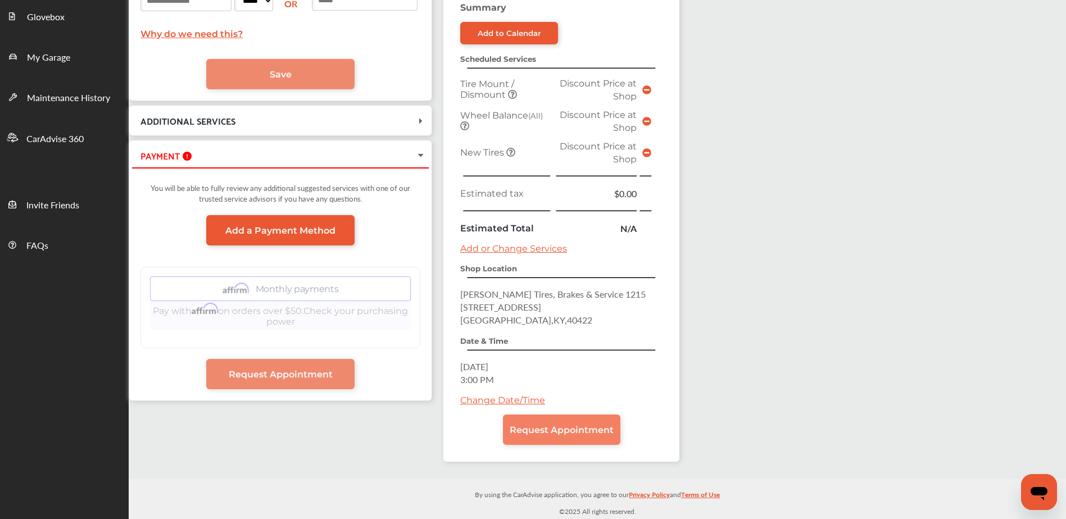
click at [579, 431] on span "Request Appointment" at bounding box center [562, 430] width 104 height 11
click at [580, 433] on span "Request Appointment" at bounding box center [562, 430] width 104 height 11
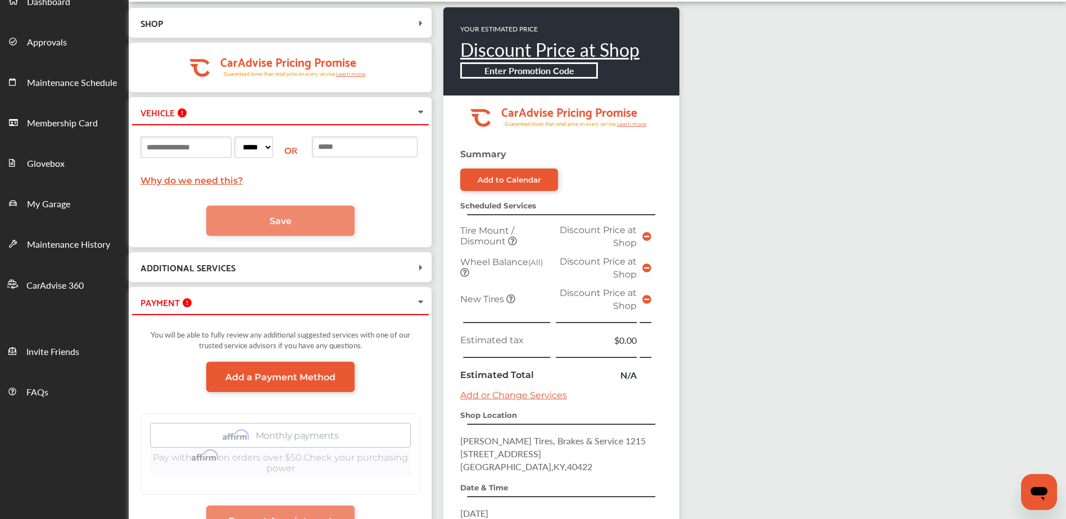
scroll to position [47, 0]
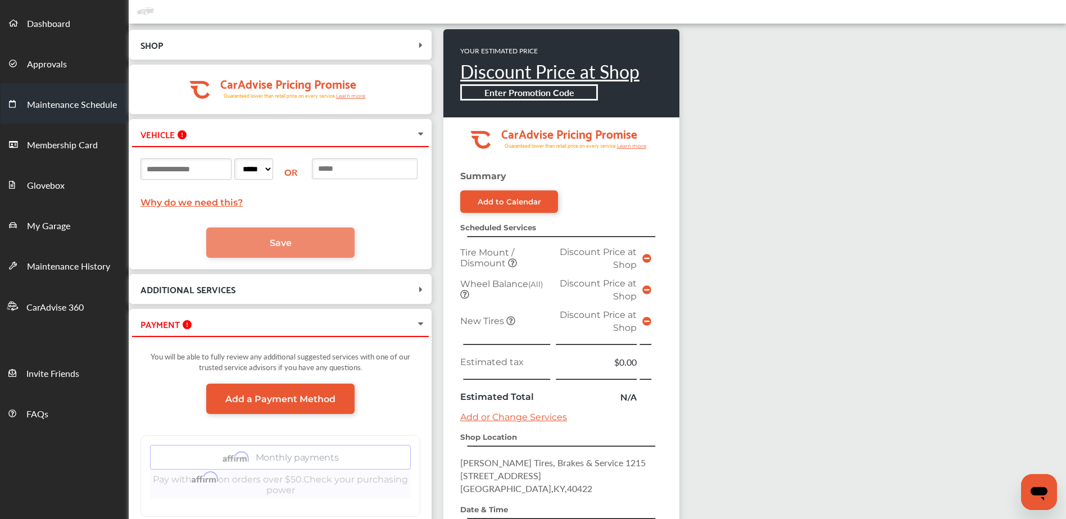
click at [57, 105] on span "Maintenance Schedule" at bounding box center [72, 105] width 90 height 15
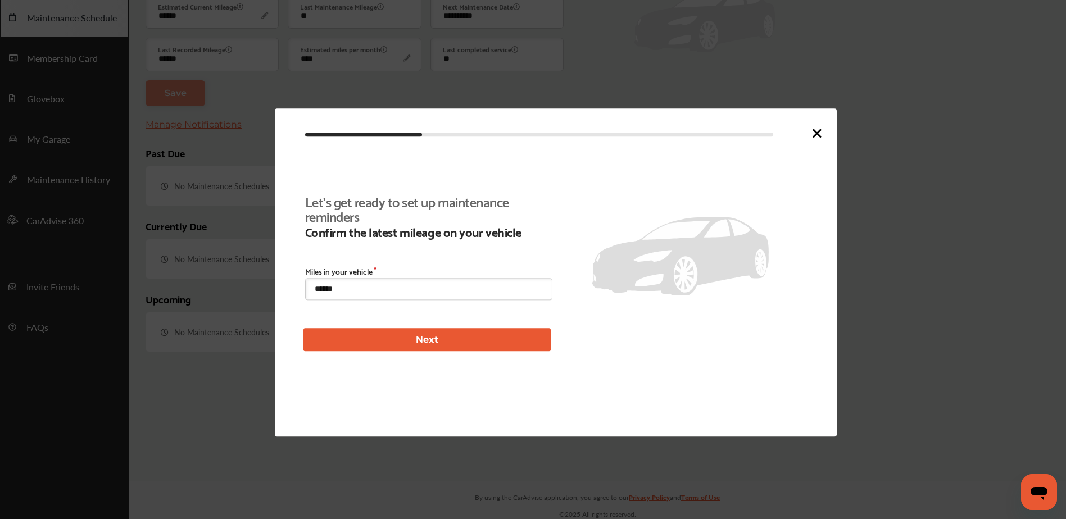
scroll to position [136, 0]
click at [815, 131] on icon at bounding box center [817, 133] width 7 height 7
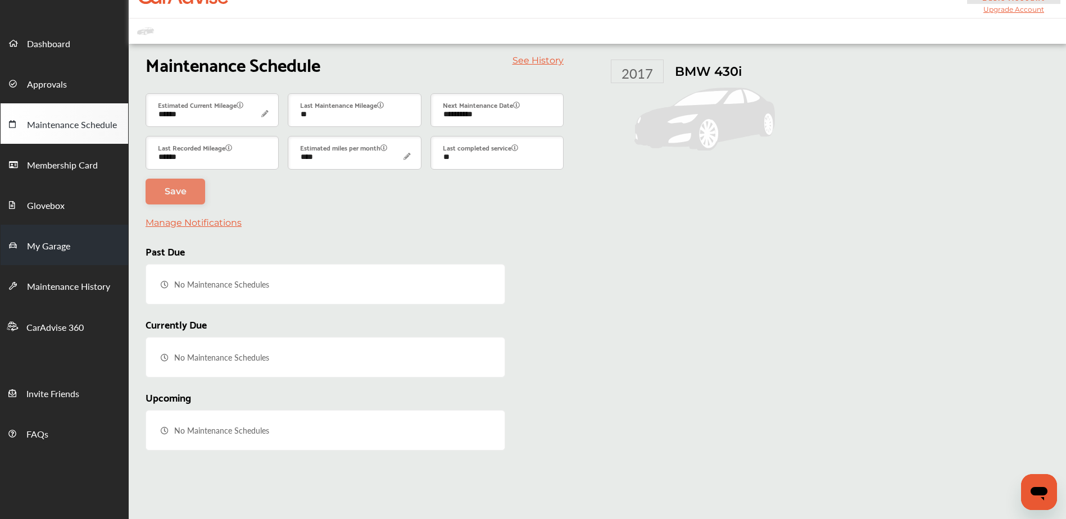
scroll to position [15, 0]
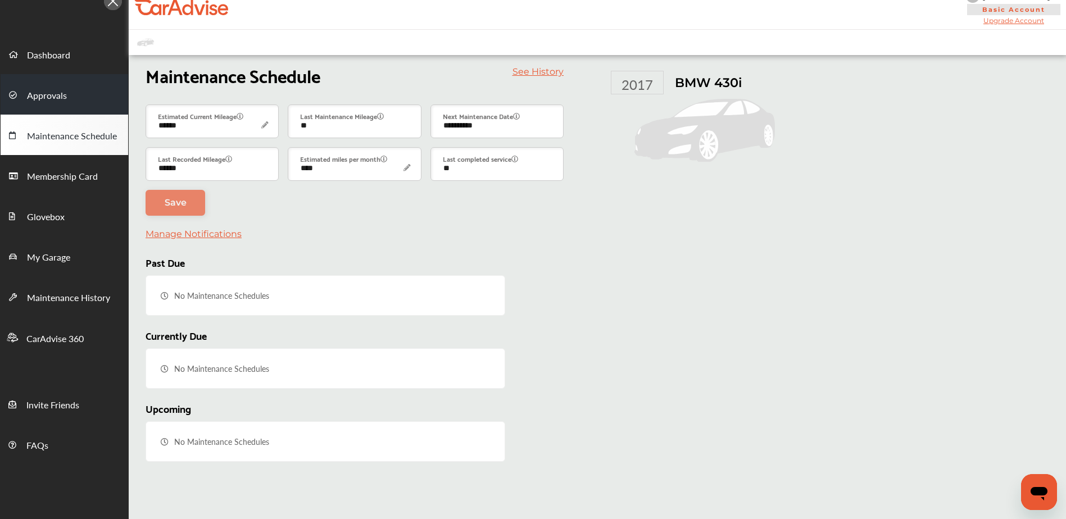
click at [50, 89] on span "Approvals" at bounding box center [47, 96] width 40 height 15
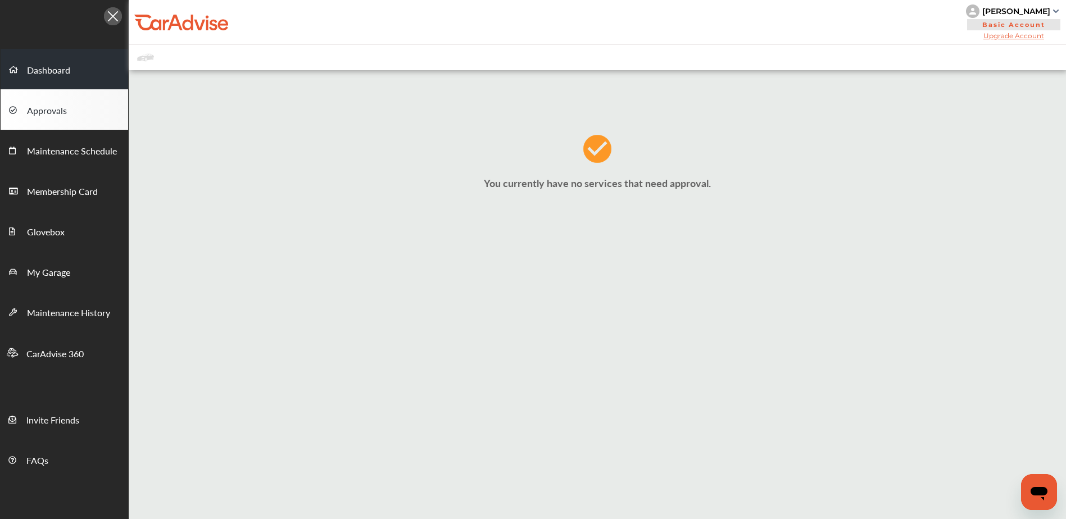
click at [63, 69] on span "Dashboard" at bounding box center [48, 70] width 43 height 15
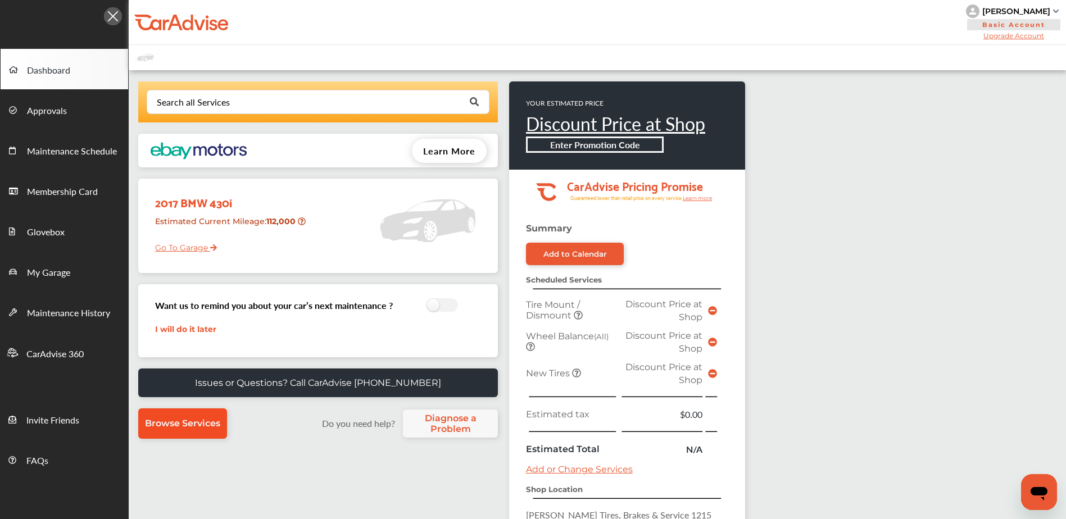
click at [204, 428] on span "Browse Services" at bounding box center [182, 423] width 75 height 11
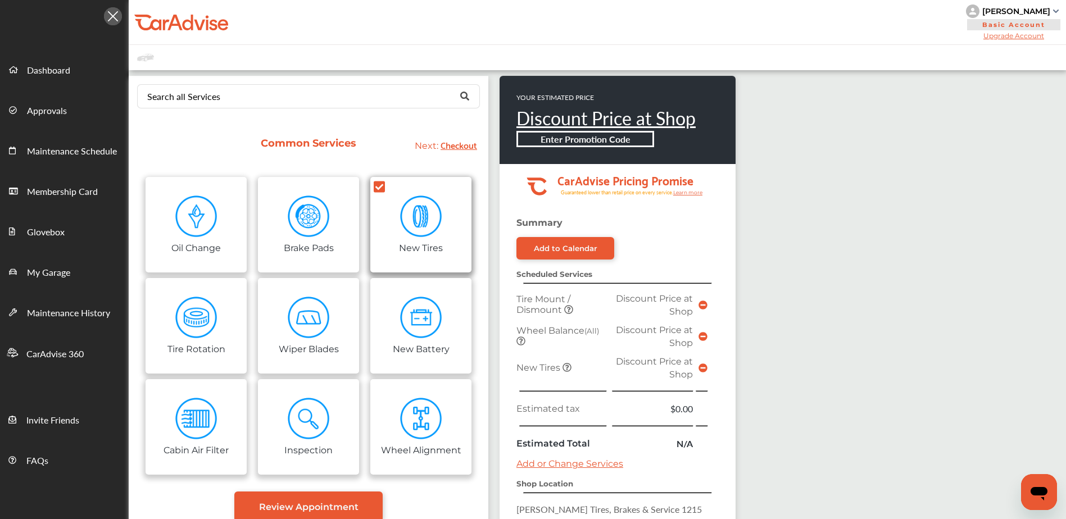
click at [381, 191] on icon at bounding box center [379, 186] width 11 height 11
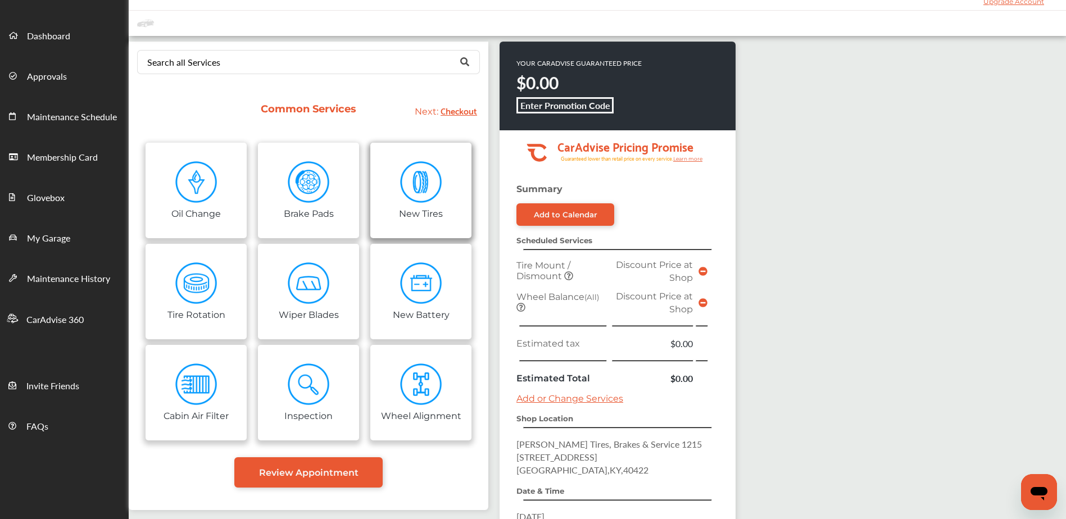
scroll to position [38, 0]
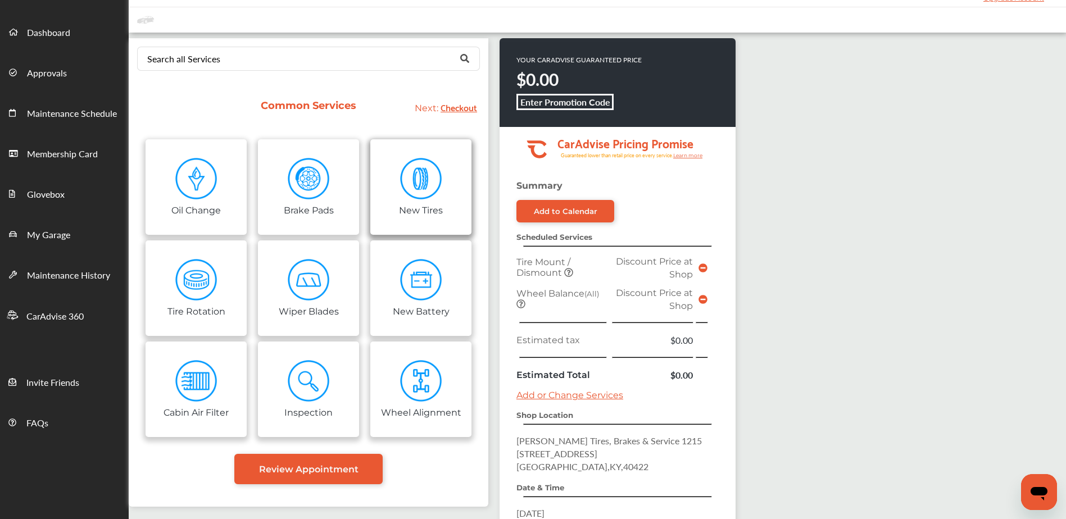
click at [415, 194] on img at bounding box center [421, 179] width 42 height 42
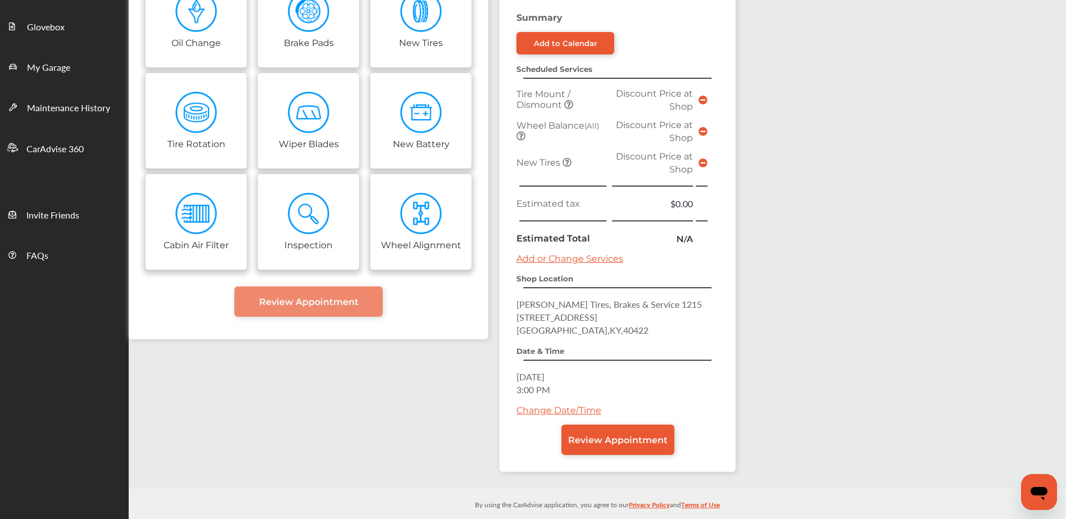
scroll to position [206, 0]
click at [591, 258] on link "Add or Change Services" at bounding box center [569, 257] width 107 height 11
click at [593, 257] on link "Add or Change Services" at bounding box center [569, 257] width 107 height 11
click at [581, 247] on td at bounding box center [605, 250] width 182 height 6
click at [582, 257] on link "Add or Change Services" at bounding box center [569, 257] width 107 height 11
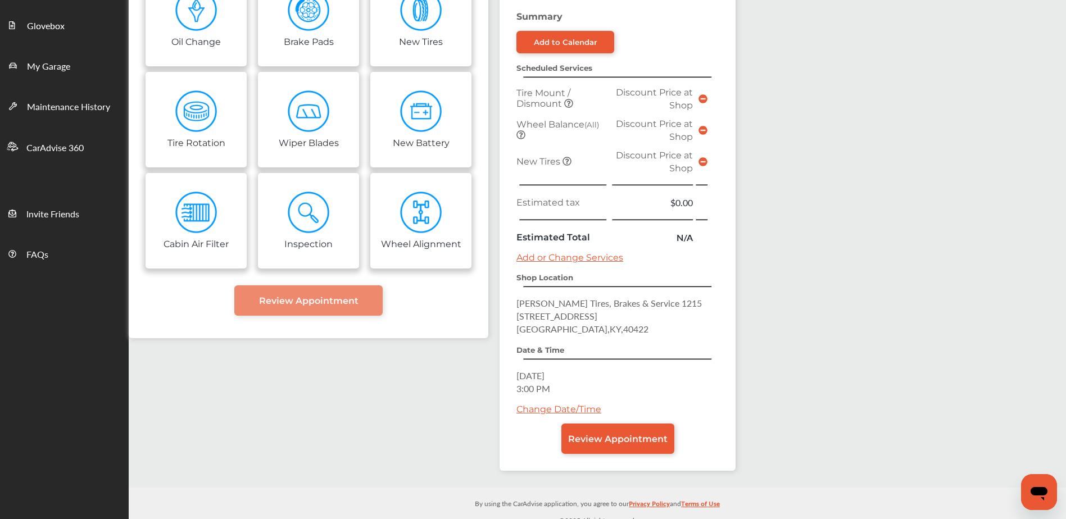
click at [579, 251] on td at bounding box center [605, 250] width 182 height 6
click at [594, 261] on link "Add or Change Services" at bounding box center [569, 257] width 107 height 11
click at [598, 261] on link "Add or Change Services" at bounding box center [569, 257] width 107 height 11
click at [601, 261] on link "Add or Change Services" at bounding box center [569, 257] width 107 height 11
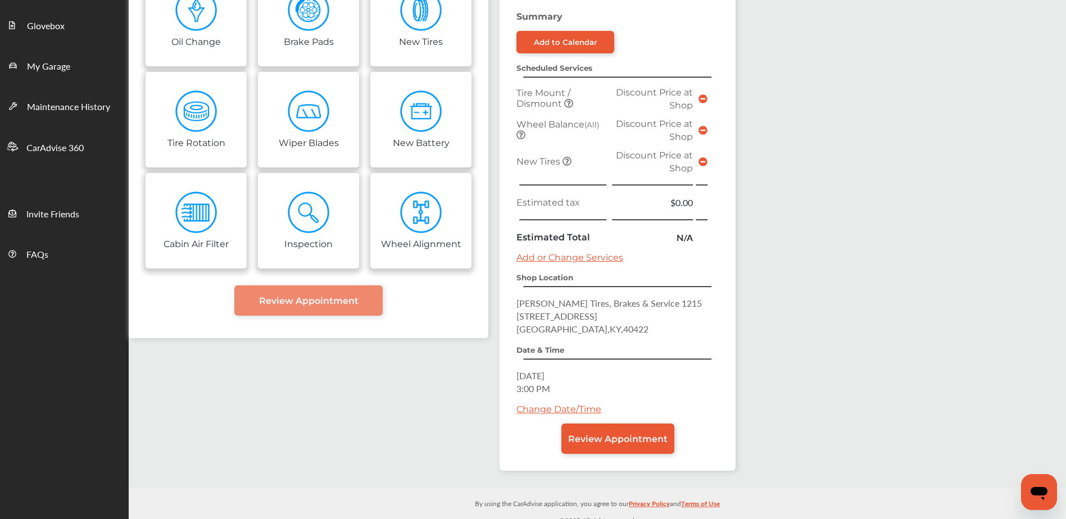
click at [603, 260] on link "Add or Change Services" at bounding box center [569, 257] width 107 height 11
click at [605, 260] on link "Add or Change Services" at bounding box center [569, 257] width 107 height 11
click at [626, 444] on span "Review Appointment" at bounding box center [617, 439] width 99 height 11
